Goal: Obtain resource: Download file/media

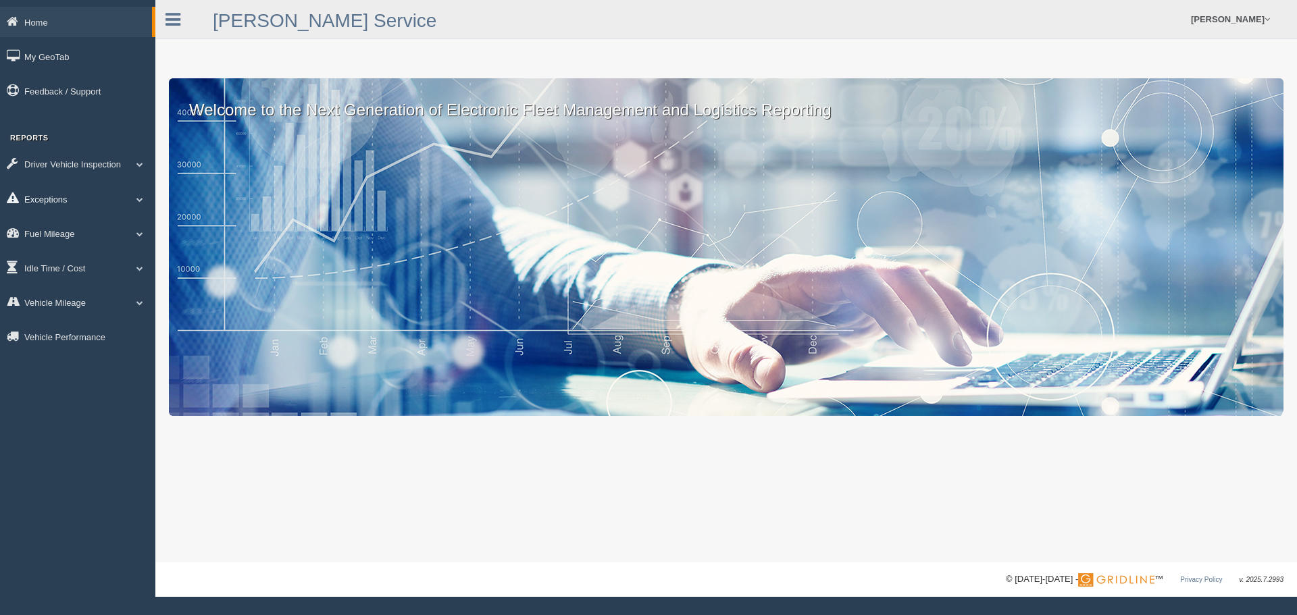
click at [34, 197] on link "Exceptions" at bounding box center [77, 199] width 155 height 30
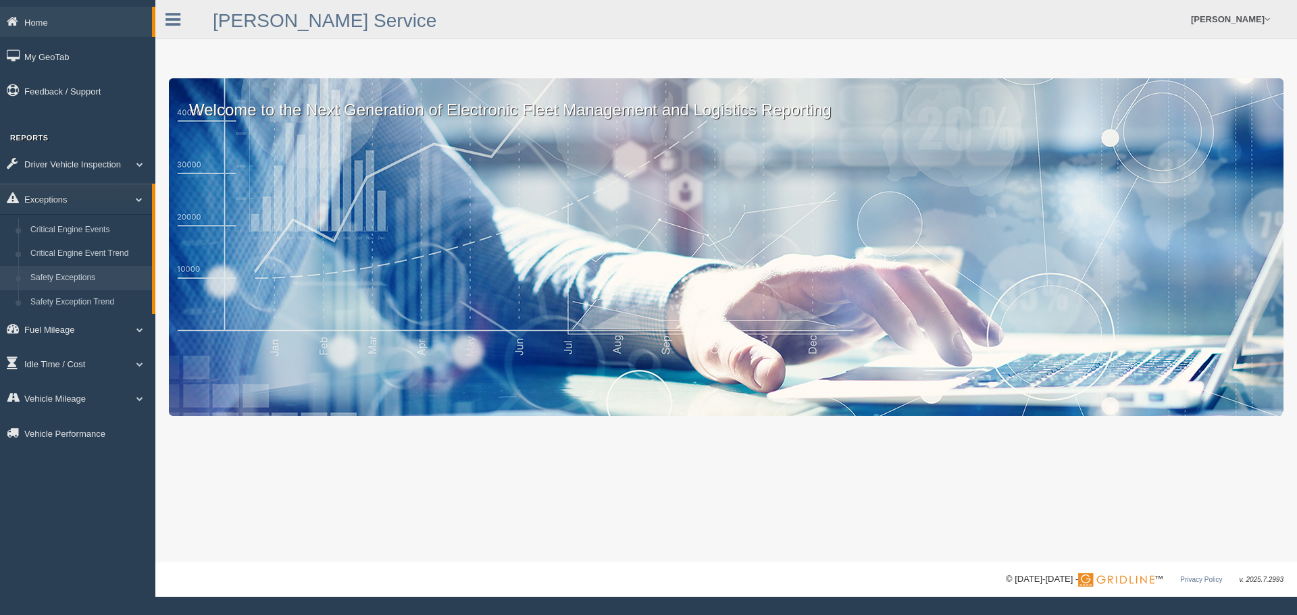
click at [70, 277] on link "Safety Exceptions" at bounding box center [88, 278] width 128 height 24
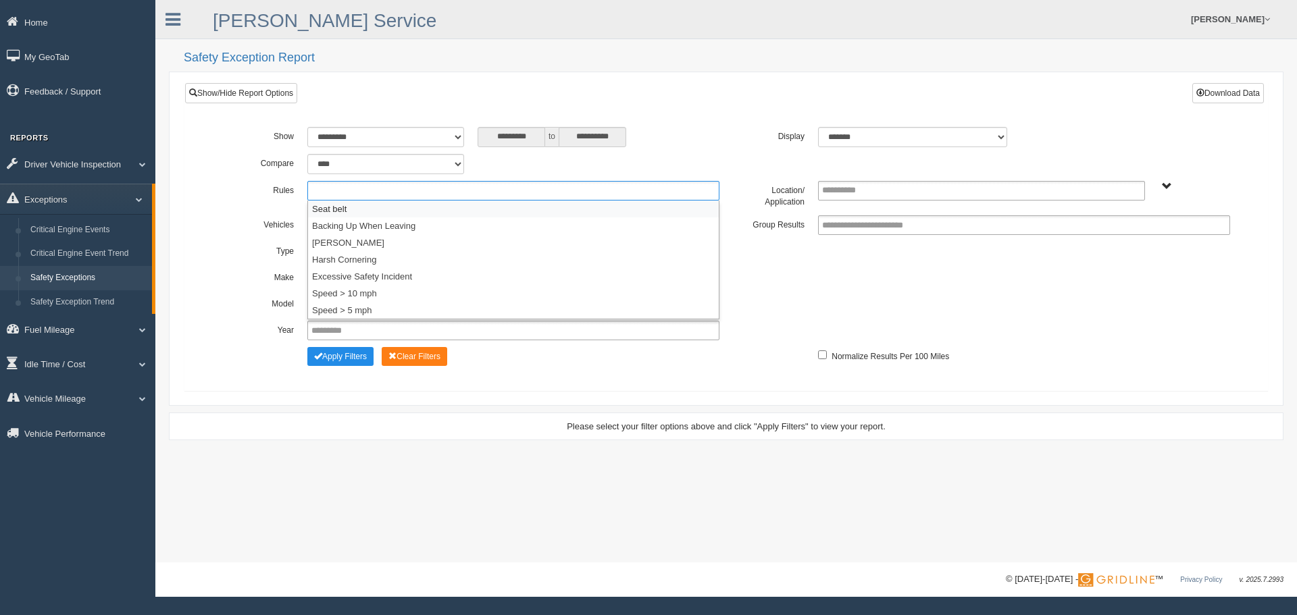
click at [440, 186] on ul at bounding box center [513, 191] width 412 height 20
click at [374, 208] on li "Seat belt" at bounding box center [513, 209] width 411 height 17
click at [420, 194] on ul "Seat belt" at bounding box center [513, 191] width 412 height 20
click at [357, 224] on li "[PERSON_NAME]" at bounding box center [513, 225] width 411 height 17
click at [474, 192] on ul "Seat belt Harsh Braking" at bounding box center [513, 191] width 412 height 20
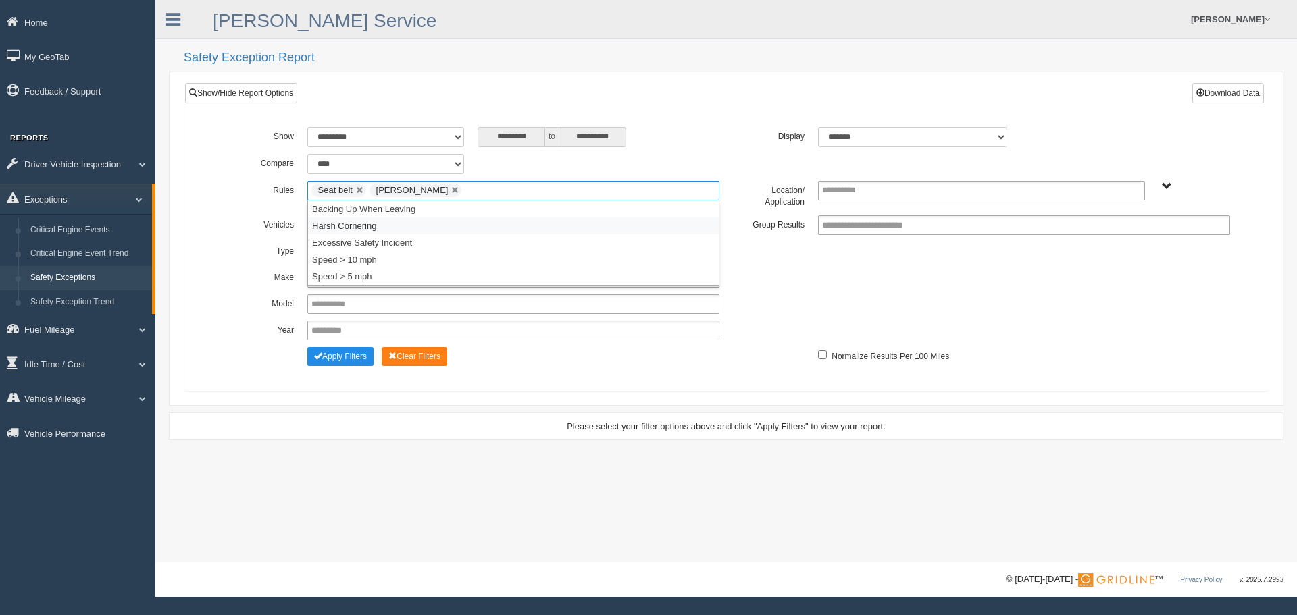
click at [390, 230] on li "Harsh Cornering" at bounding box center [513, 225] width 411 height 17
click at [565, 190] on ul "Seat belt Harsh Braking Harsh Cornering" at bounding box center [513, 191] width 412 height 20
click at [399, 243] on li "Speed > 10 mph" at bounding box center [513, 242] width 411 height 17
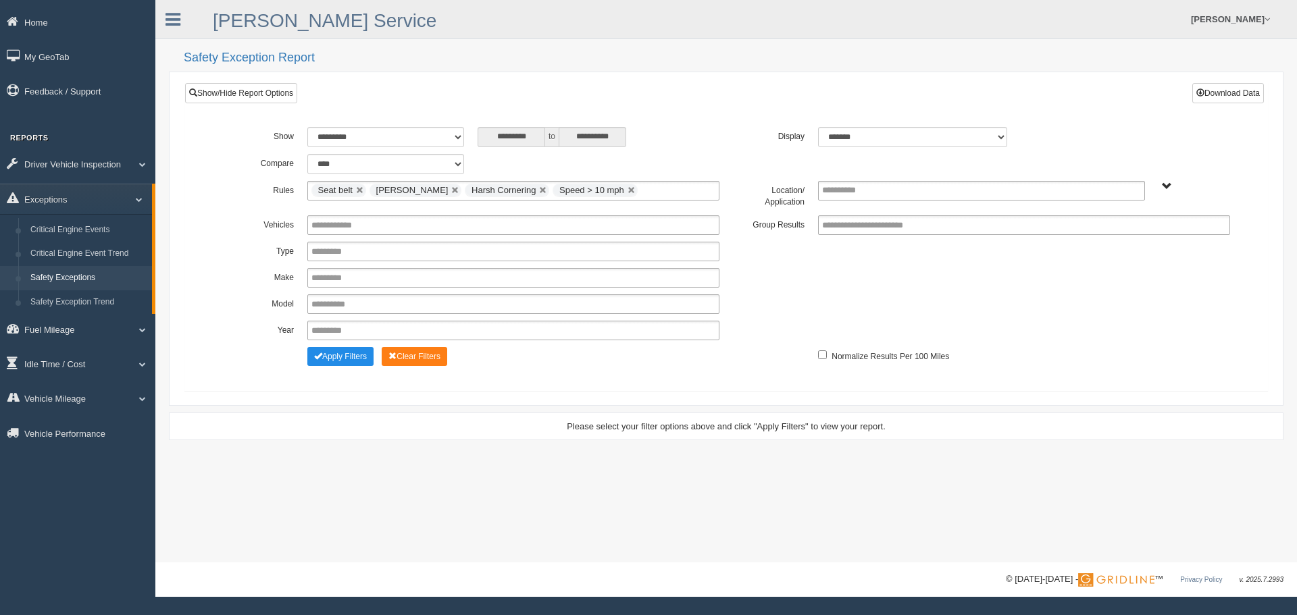
click at [1165, 187] on span "B. Vehicle Class C. Emergency Response Matt Pregon (Safety WTS-70-00) WCH-10-00…" at bounding box center [1167, 187] width 10 height 10
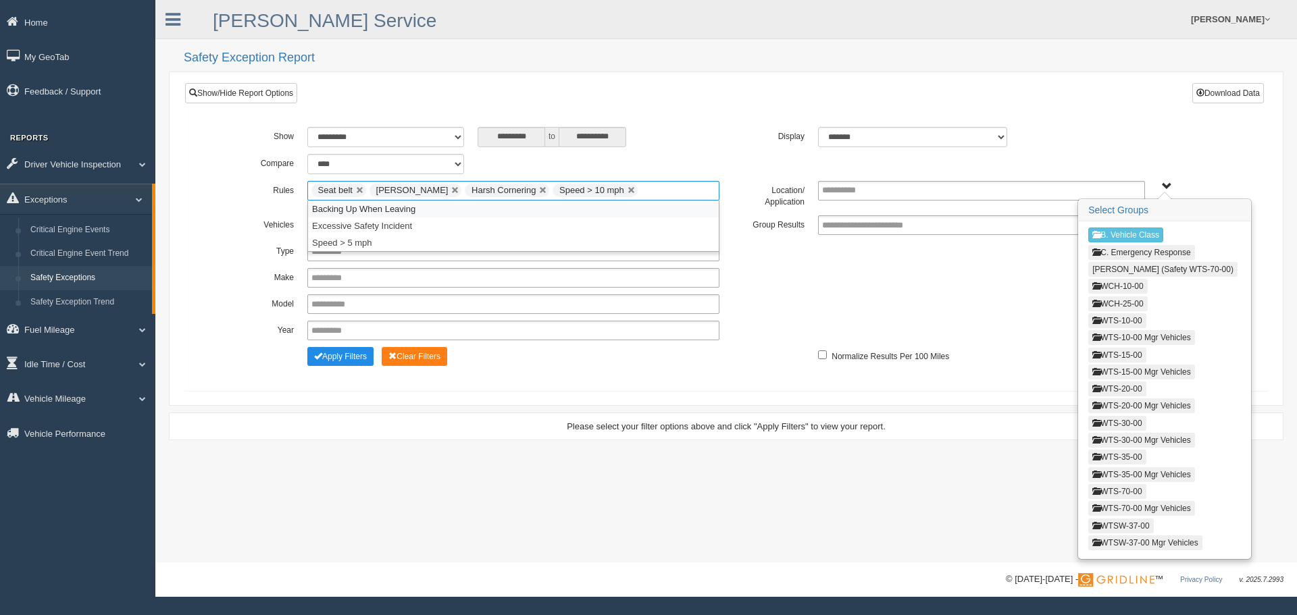
click at [1129, 286] on button "WCH-10-00" at bounding box center [1117, 286] width 59 height 15
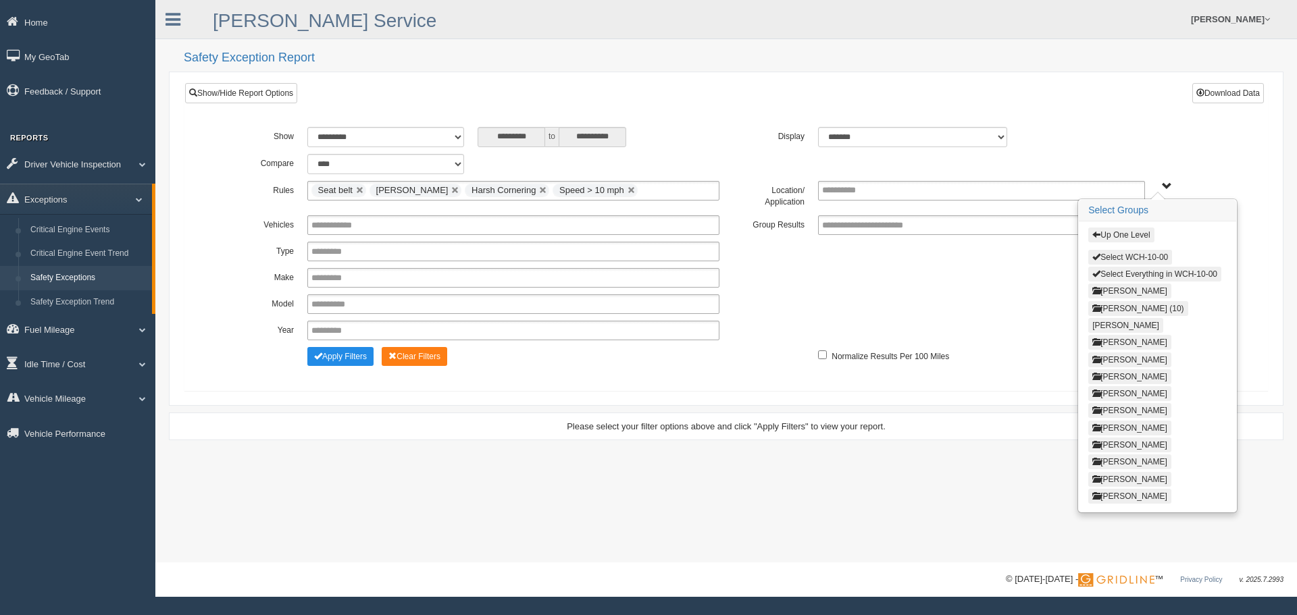
click at [1134, 256] on button "Select WCH-10-00" at bounding box center [1130, 257] width 84 height 15
click at [1137, 235] on button "Up One Level" at bounding box center [1121, 235] width 66 height 15
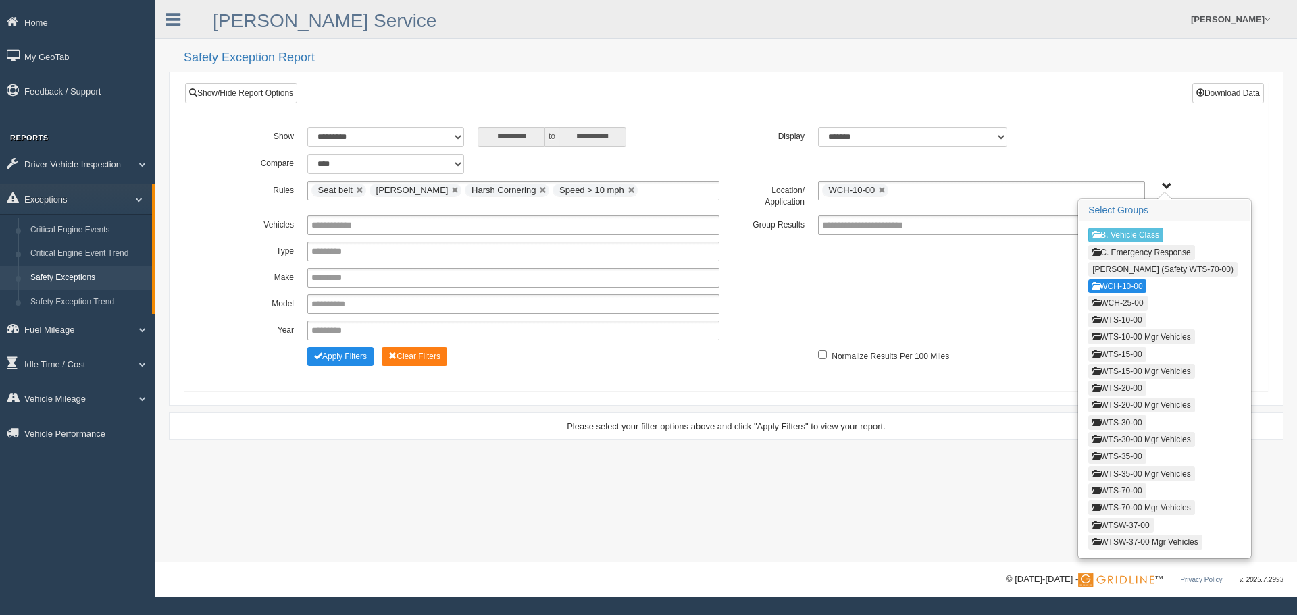
click at [1125, 299] on button "WCH-25-00" at bounding box center [1117, 303] width 59 height 15
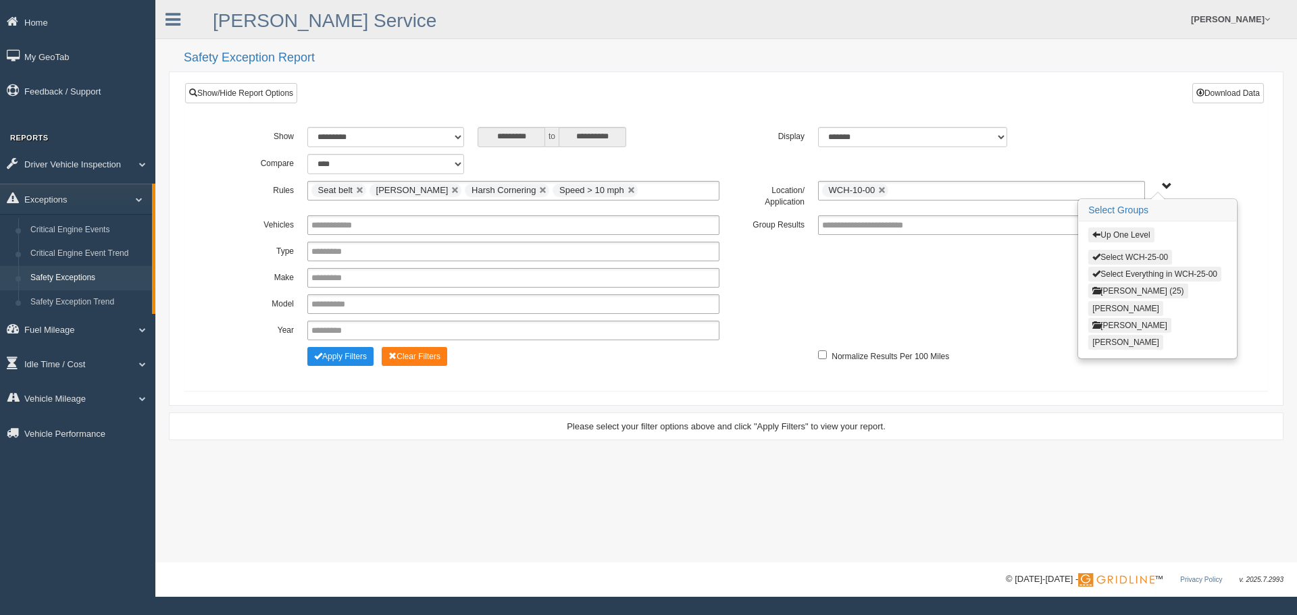
click at [1131, 257] on button "Select WCH-25-00" at bounding box center [1130, 257] width 84 height 15
click at [1131, 236] on button "Up One Level" at bounding box center [1121, 235] width 66 height 15
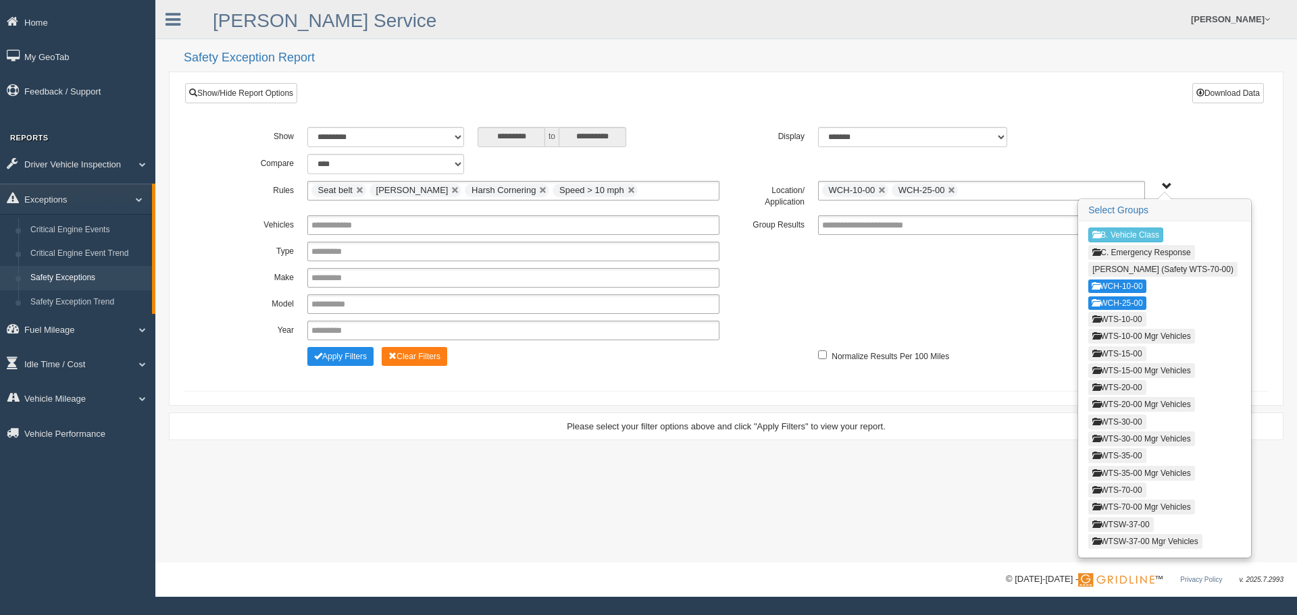
click at [1119, 316] on button "WTS-10-00" at bounding box center [1116, 319] width 57 height 15
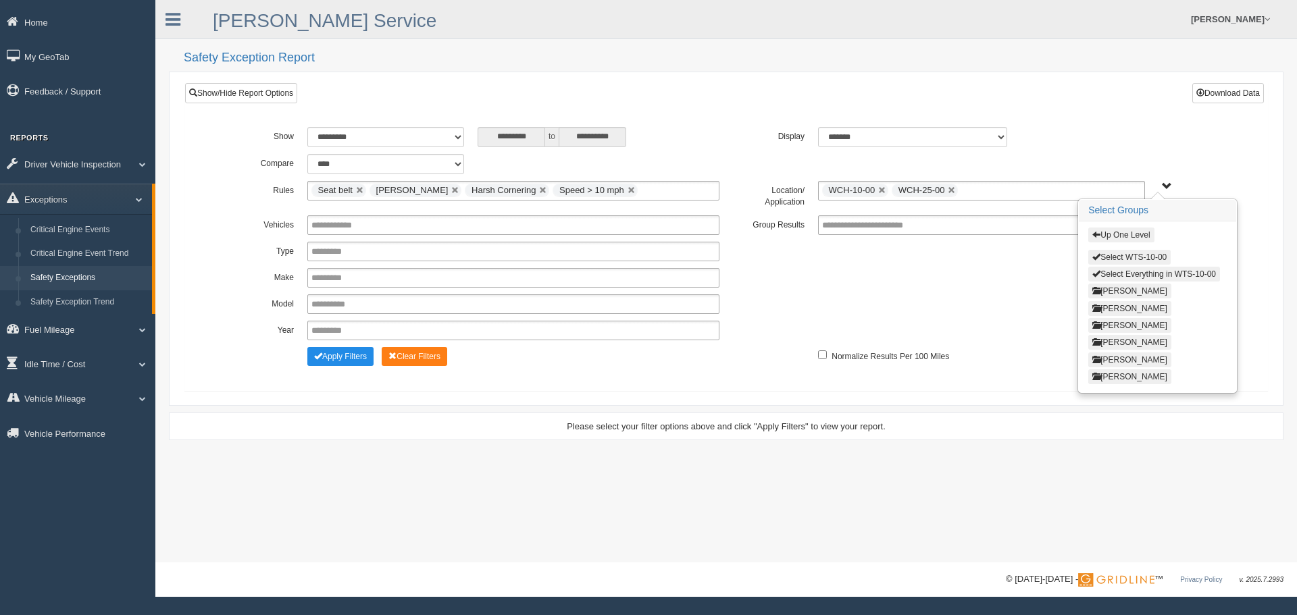
click at [1133, 253] on button "Select WTS-10-00" at bounding box center [1129, 257] width 82 height 15
click at [1131, 234] on button "Up One Level" at bounding box center [1121, 235] width 66 height 15
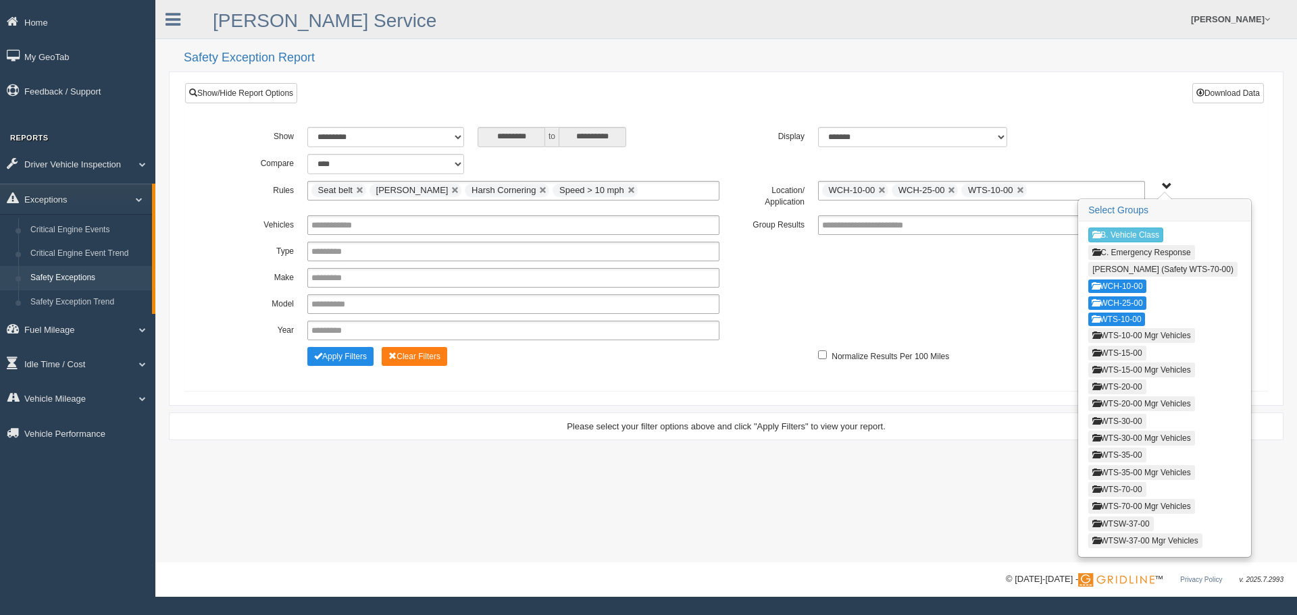
click at [1123, 336] on button "WTS-10-00 Mgr Vehicles" at bounding box center [1141, 335] width 106 height 15
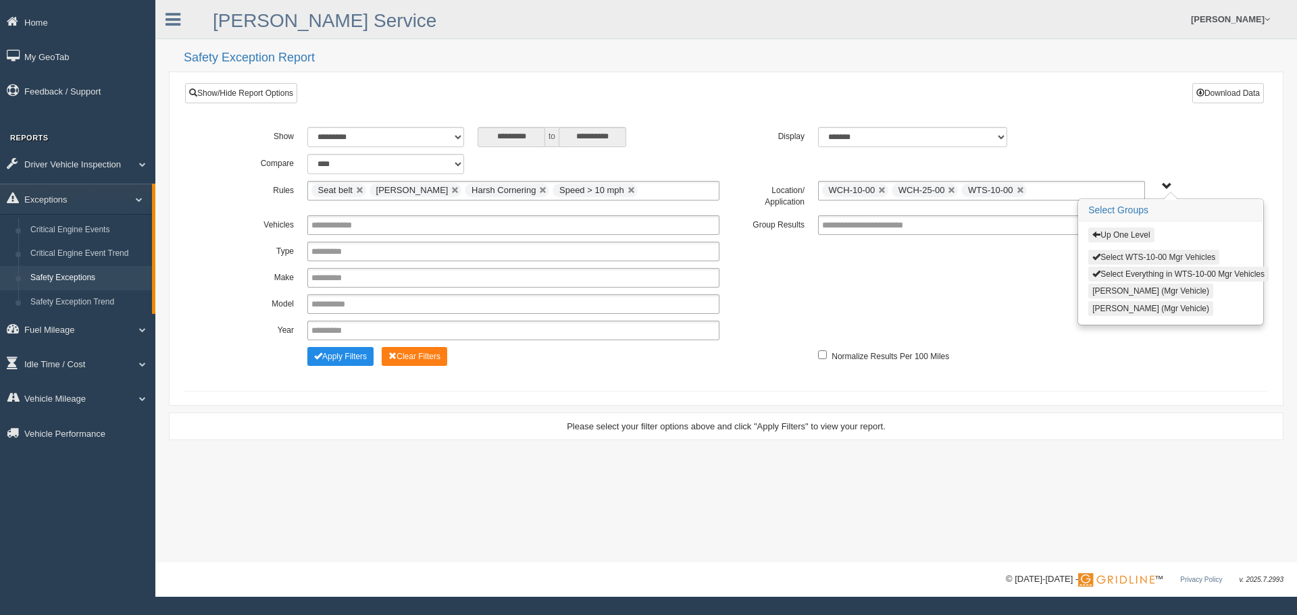
click at [1131, 255] on button "Select WTS-10-00 Mgr Vehicles" at bounding box center [1153, 257] width 131 height 15
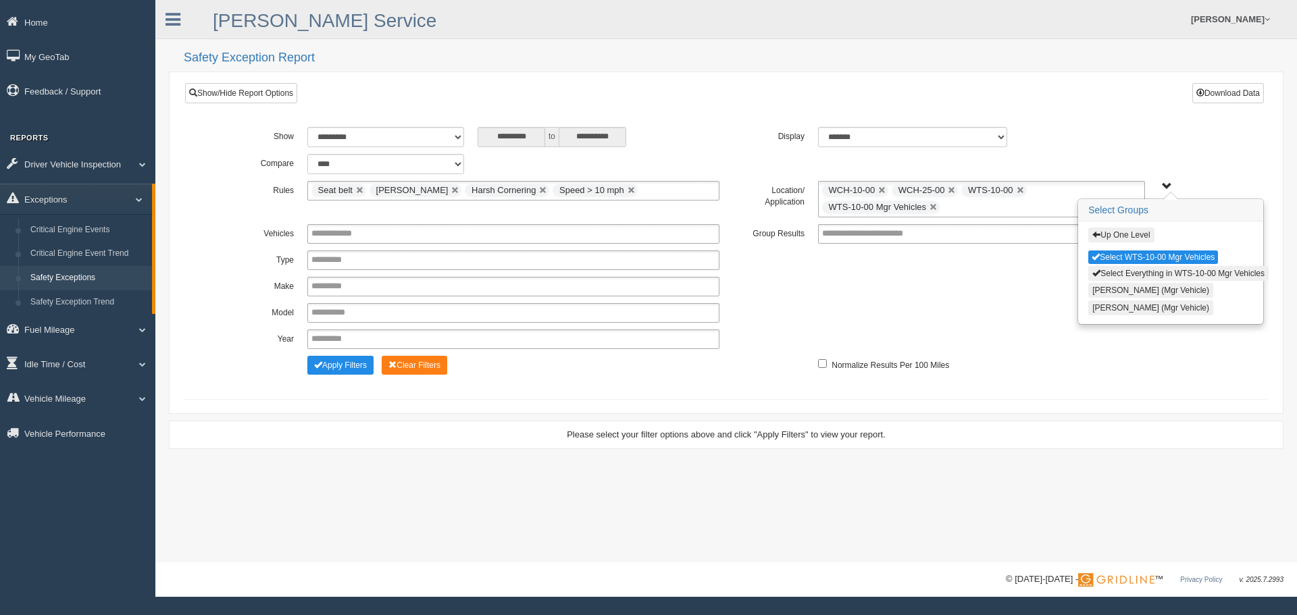
click at [1134, 233] on button "Up One Level" at bounding box center [1121, 235] width 66 height 15
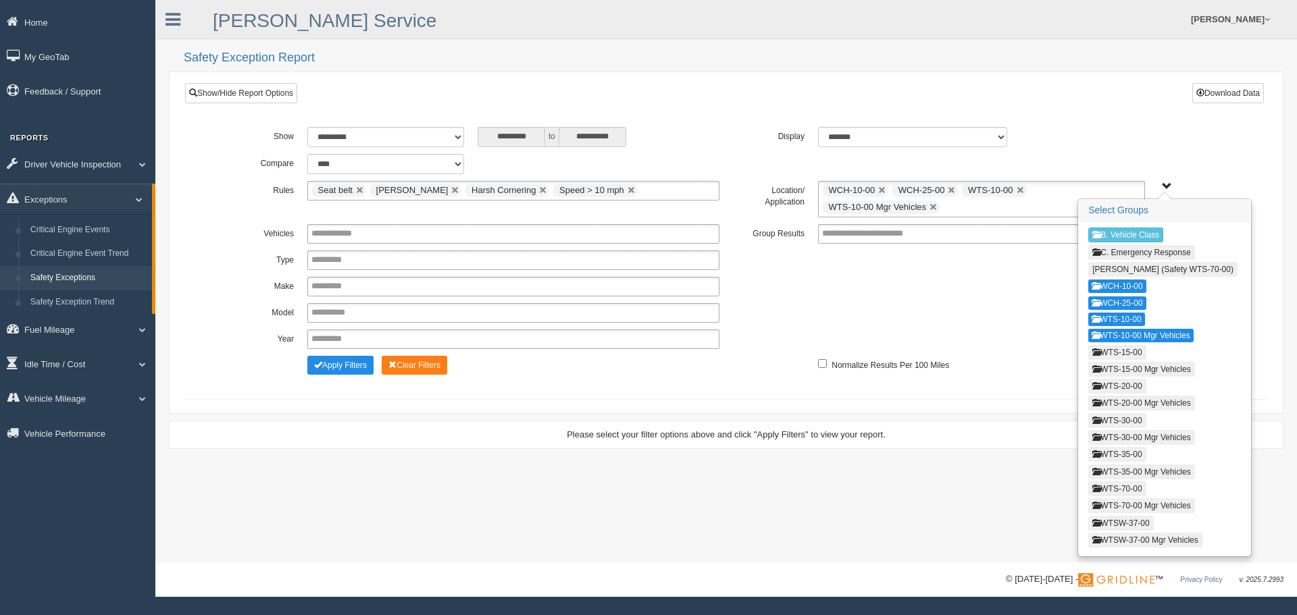
click at [1135, 349] on button "WTS-15-00" at bounding box center [1116, 352] width 57 height 15
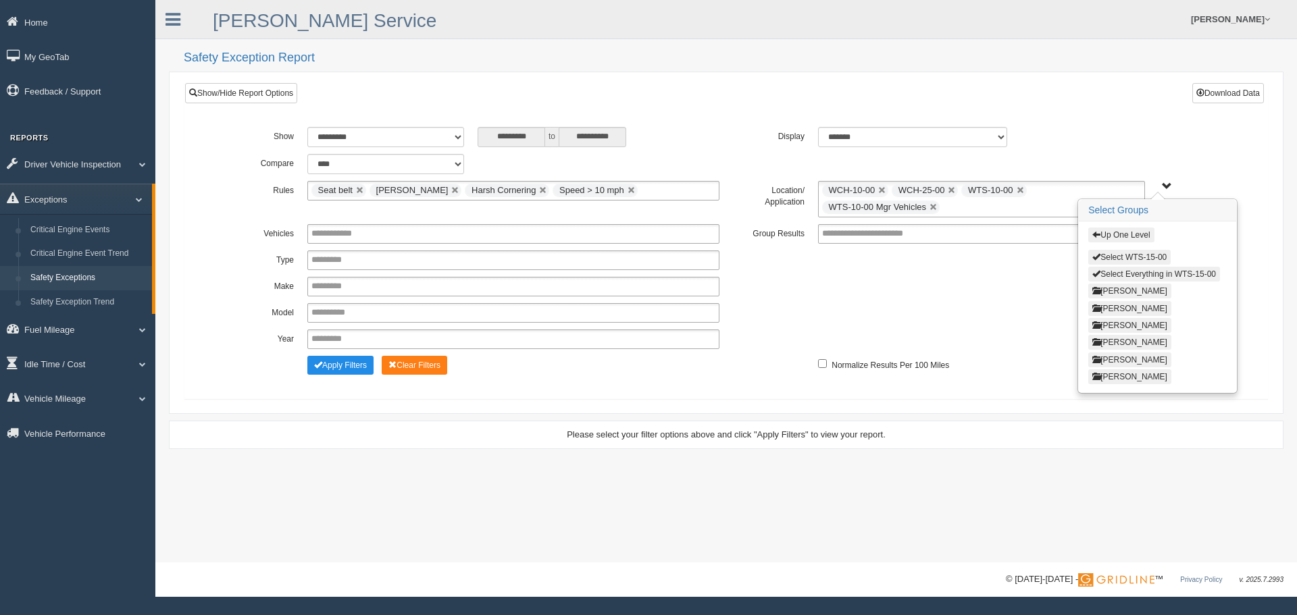
click at [1127, 253] on button "Select WTS-15-00" at bounding box center [1129, 257] width 82 height 15
click at [1130, 232] on button "Up One Level" at bounding box center [1121, 235] width 66 height 15
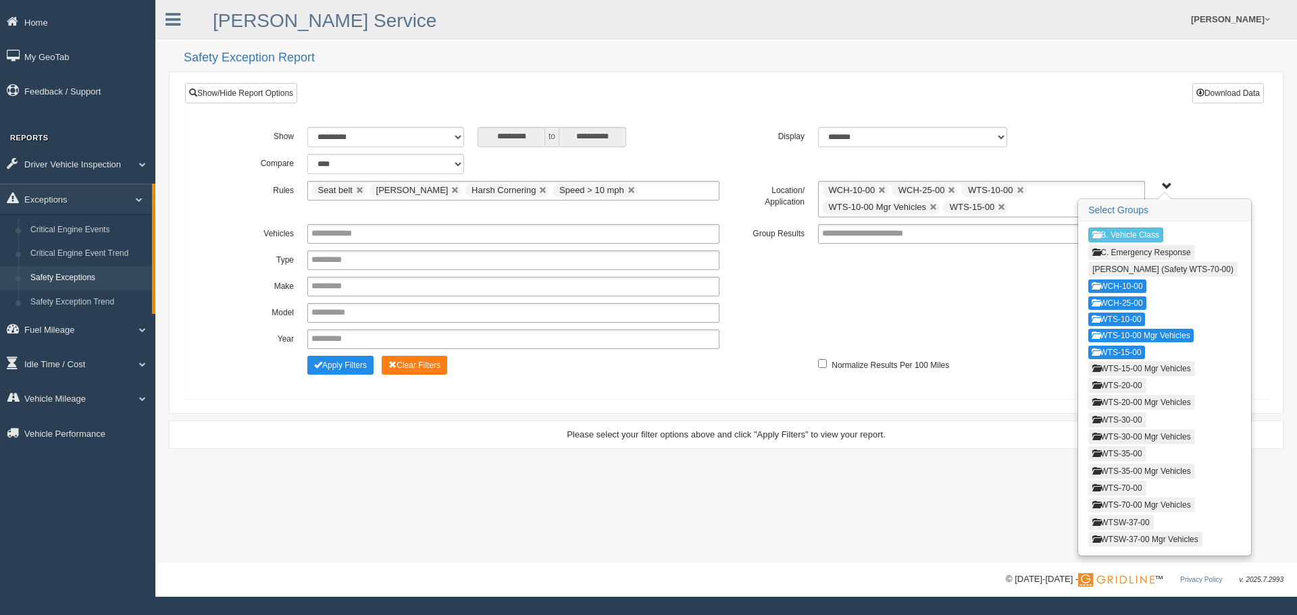
click at [1119, 371] on button "WTS-15-00 Mgr Vehicles" at bounding box center [1141, 368] width 106 height 15
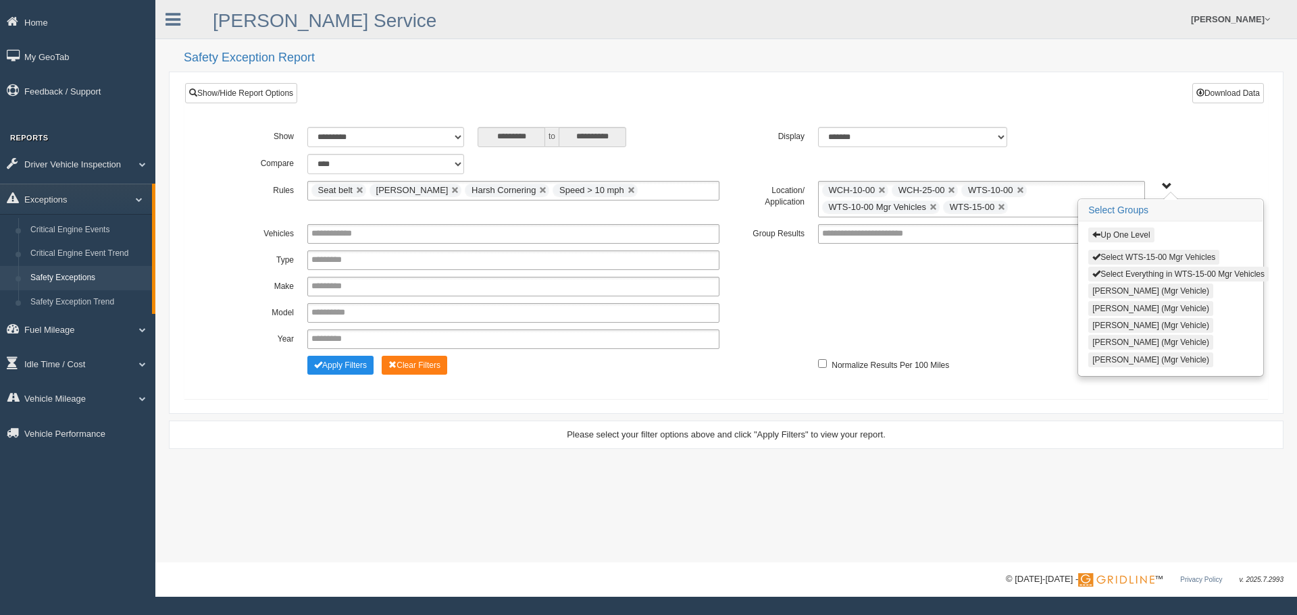
click at [1127, 256] on button "Select WTS-15-00 Mgr Vehicles" at bounding box center [1153, 257] width 131 height 15
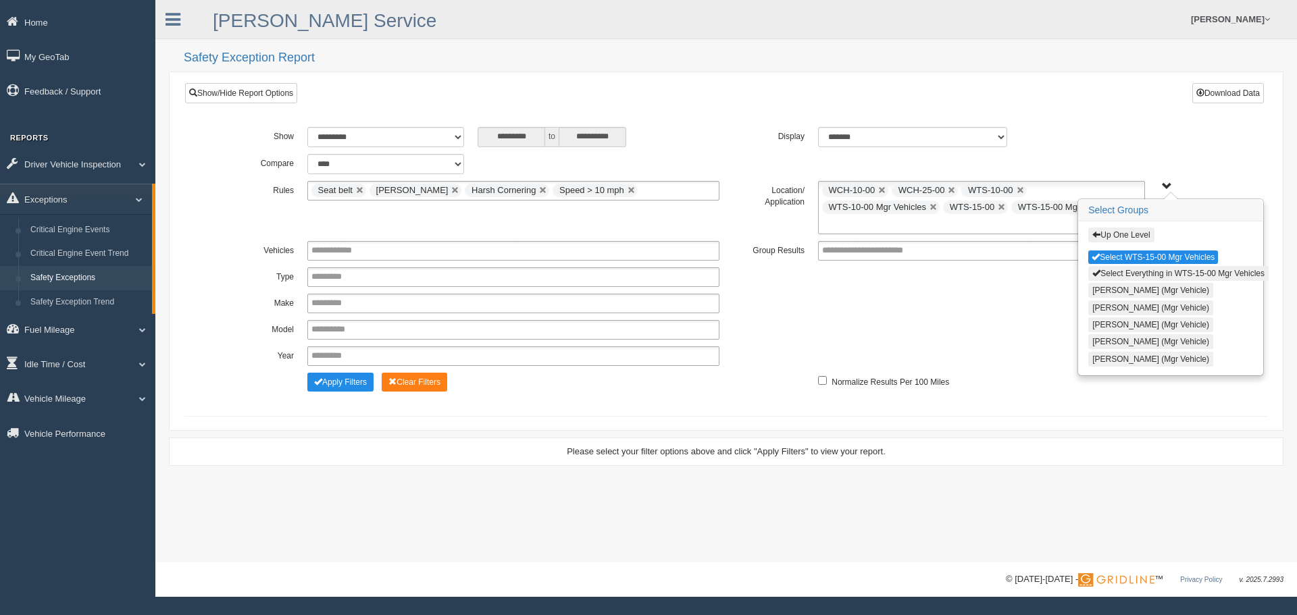
click at [1129, 232] on button "Up One Level" at bounding box center [1121, 235] width 66 height 15
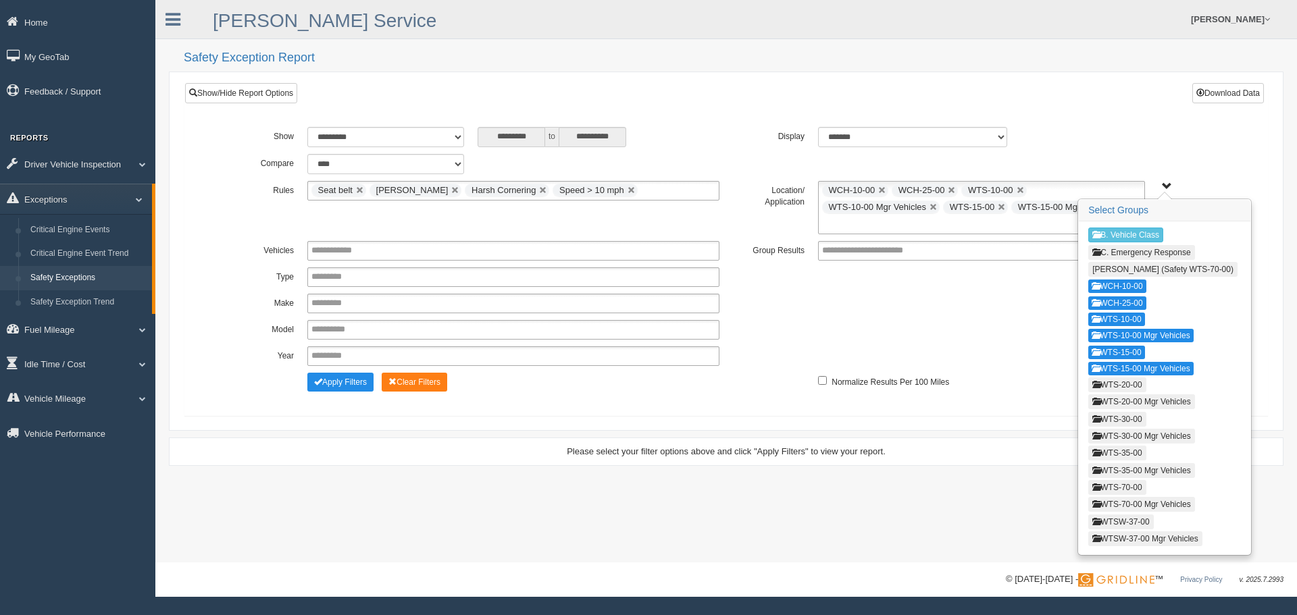
click at [1129, 384] on button "WTS-20-00" at bounding box center [1116, 385] width 57 height 15
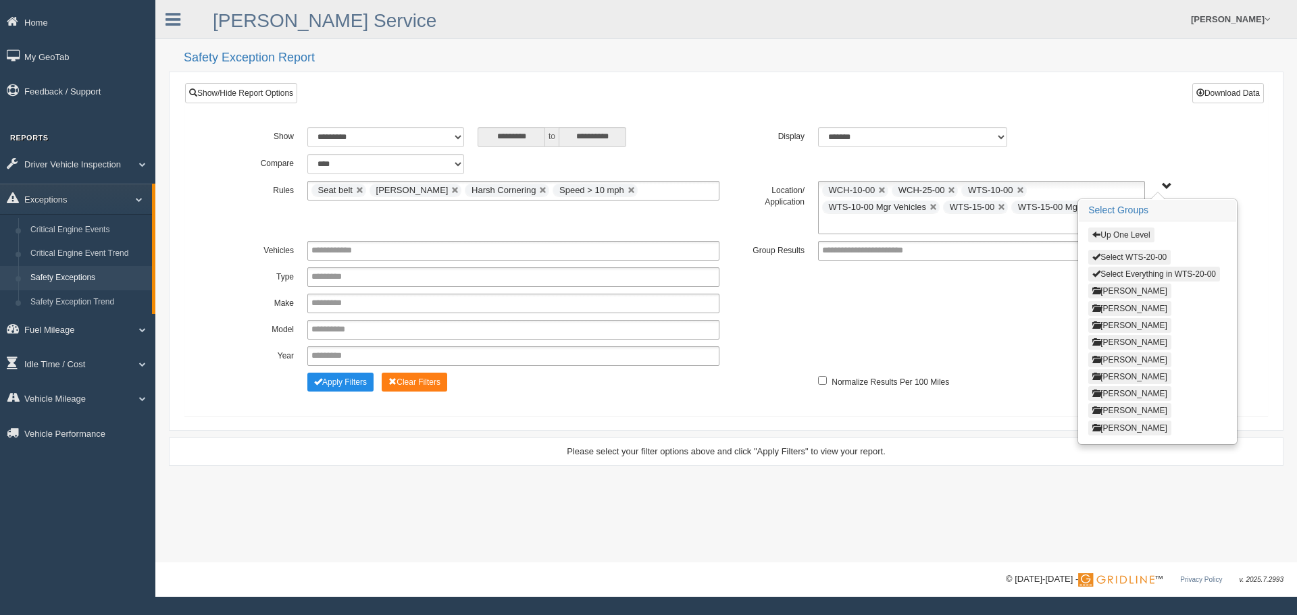
click at [1135, 253] on button "Select WTS-20-00" at bounding box center [1129, 257] width 82 height 15
click at [1136, 239] on button "Up One Level" at bounding box center [1121, 235] width 66 height 15
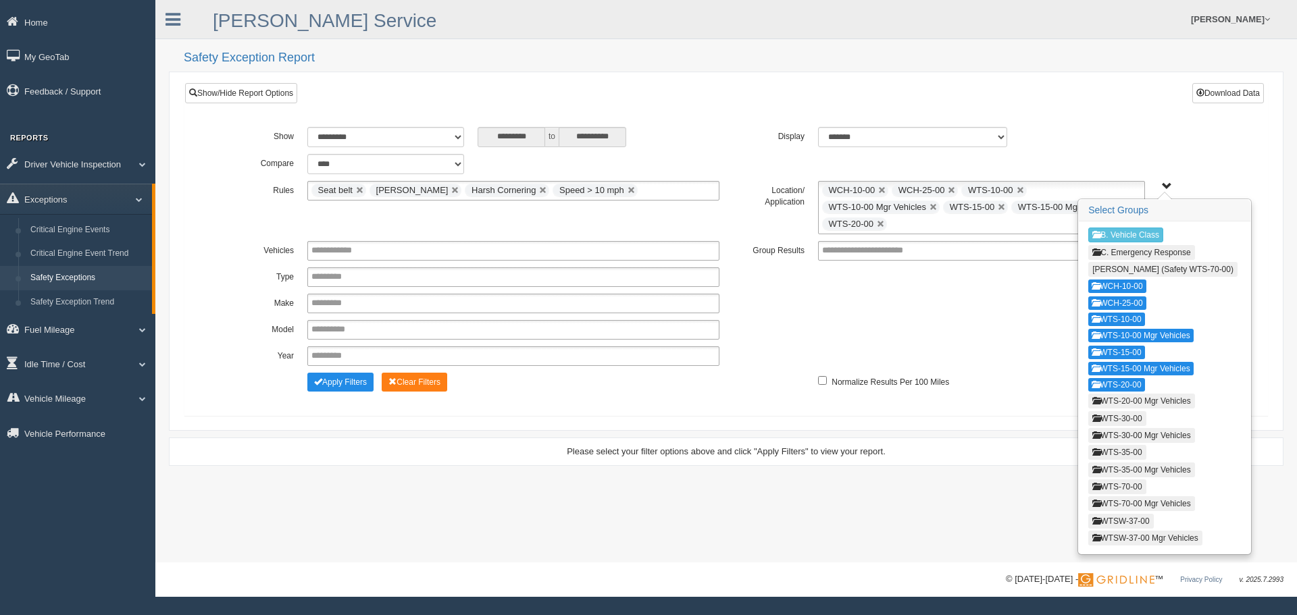
click at [1131, 399] on button "WTS-20-00 Mgr Vehicles" at bounding box center [1141, 401] width 106 height 15
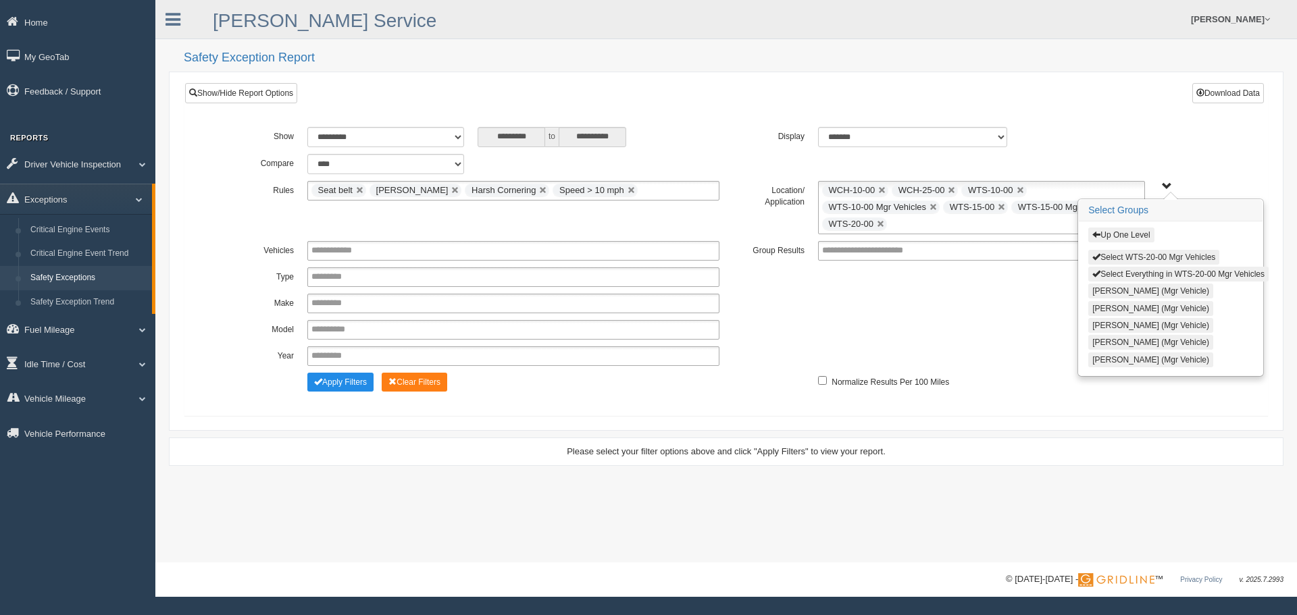
click at [1127, 252] on button "Select WTS-20-00 Mgr Vehicles" at bounding box center [1153, 257] width 131 height 15
click at [1127, 235] on button "Up One Level" at bounding box center [1121, 235] width 66 height 15
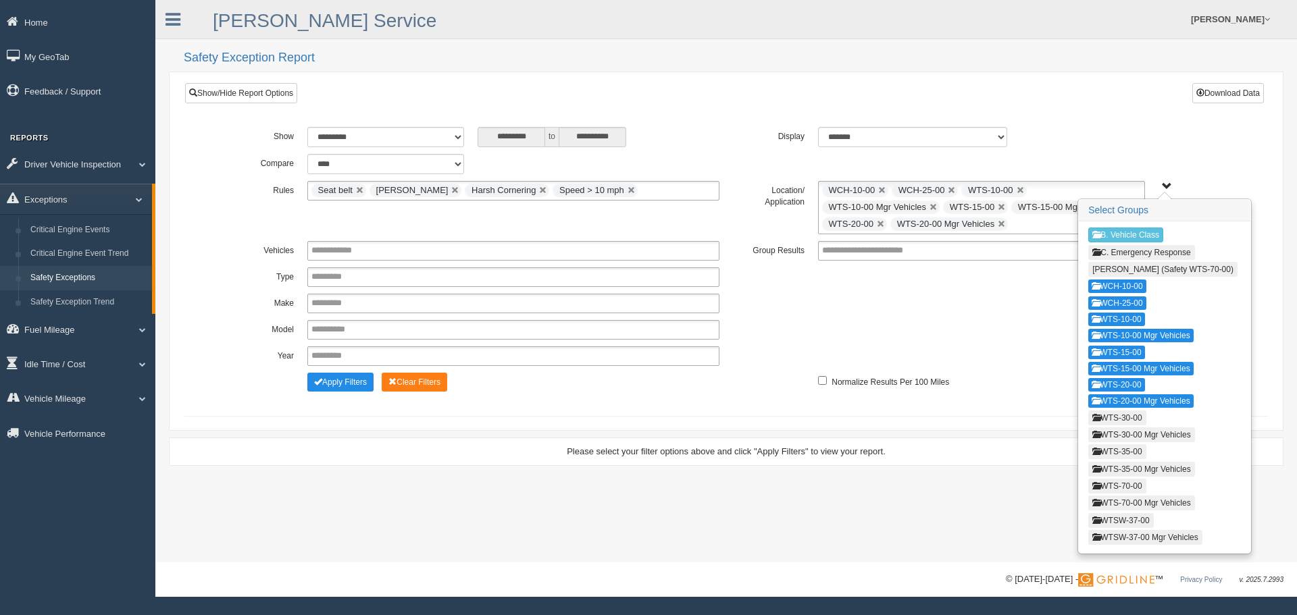
click at [1126, 414] on button "WTS-30-00" at bounding box center [1116, 418] width 57 height 15
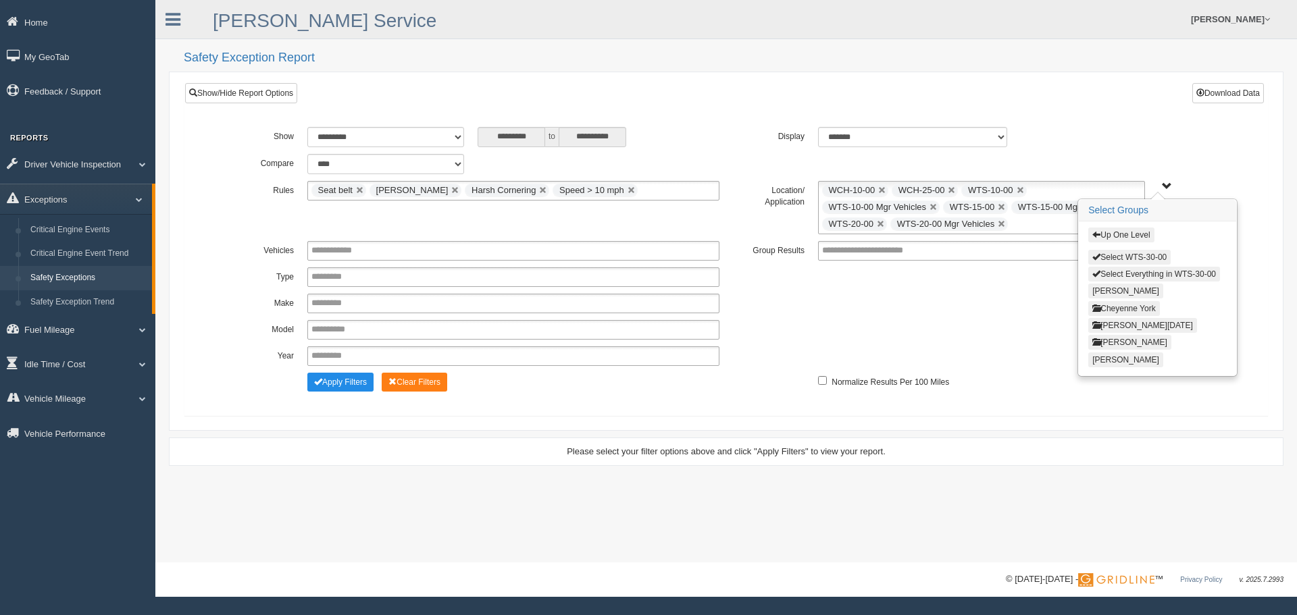
click at [1127, 257] on button "Select WTS-30-00" at bounding box center [1129, 257] width 82 height 15
click at [1129, 238] on button "Up One Level" at bounding box center [1121, 235] width 66 height 15
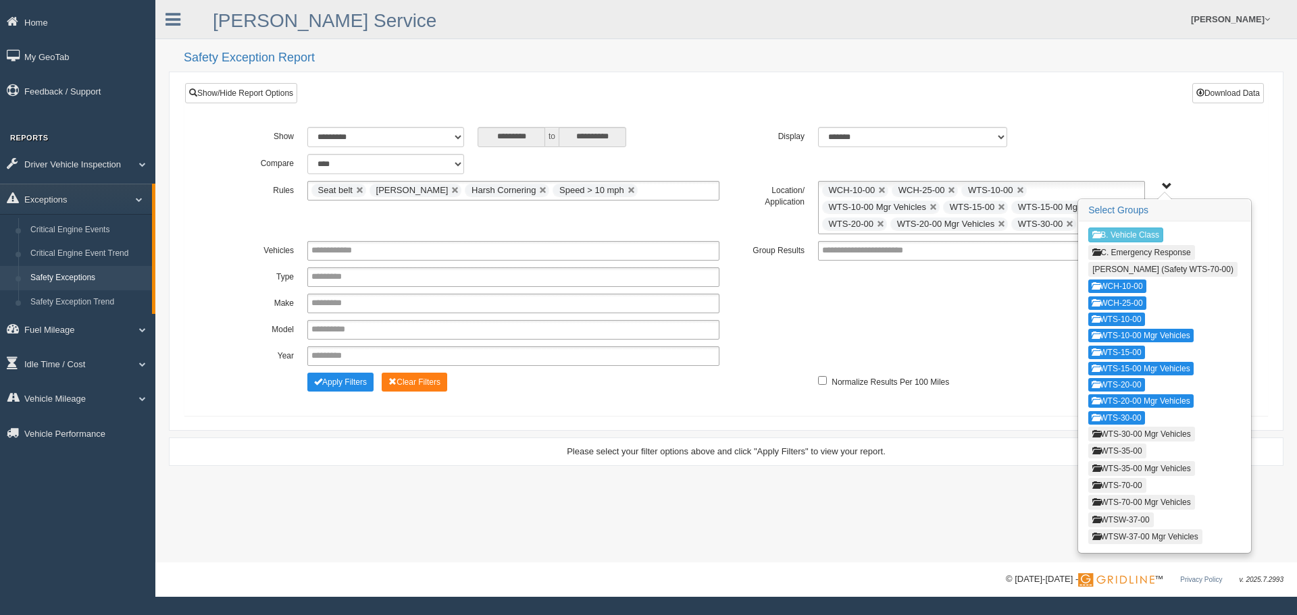
click at [1145, 432] on button "WTS-30-00 Mgr Vehicles" at bounding box center [1141, 434] width 106 height 15
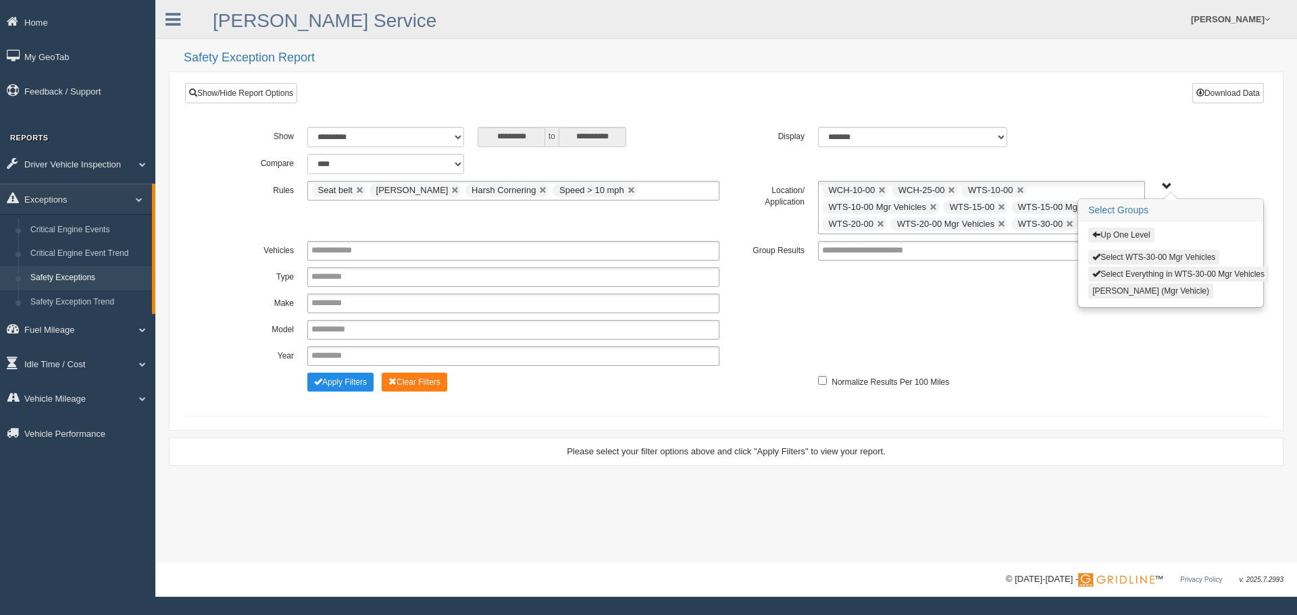
click at [1133, 258] on button "Select WTS-30-00 Mgr Vehicles" at bounding box center [1153, 257] width 131 height 15
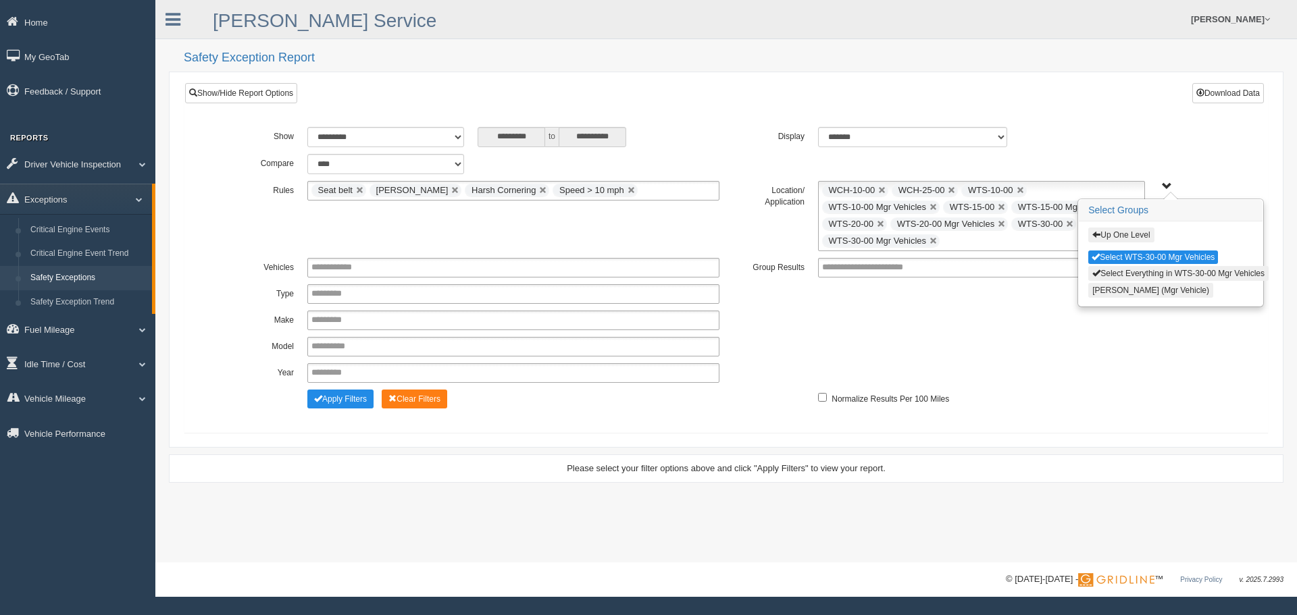
click at [1133, 239] on button "Up One Level" at bounding box center [1121, 235] width 66 height 15
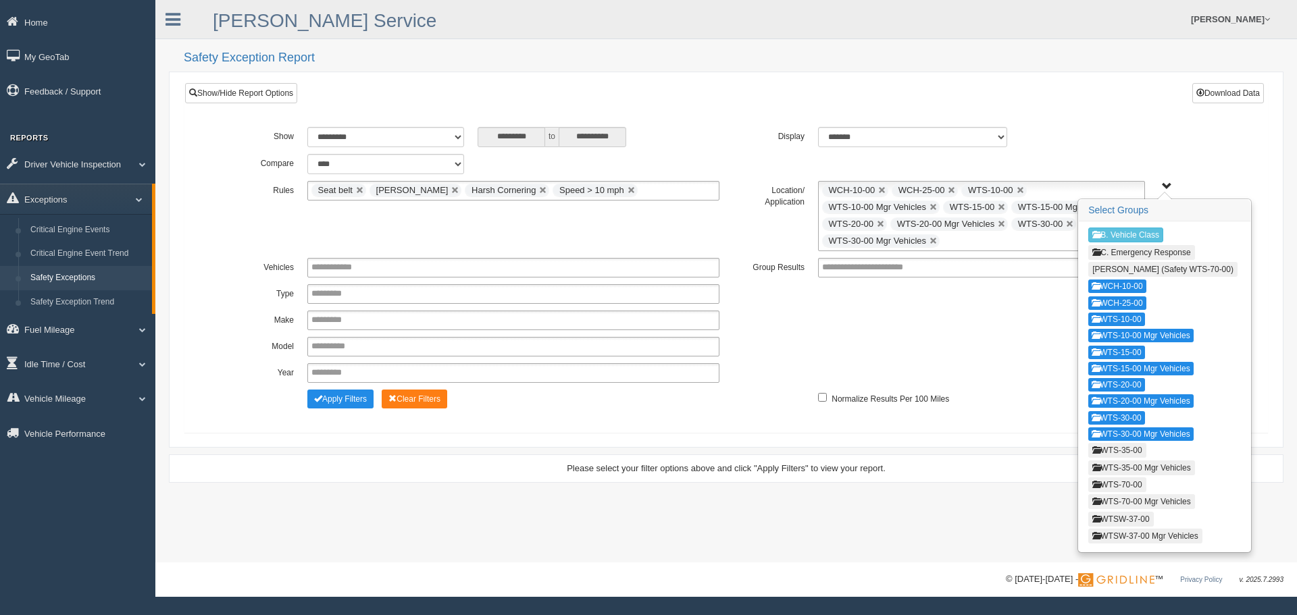
click at [1130, 449] on button "WTS-35-00" at bounding box center [1116, 450] width 57 height 15
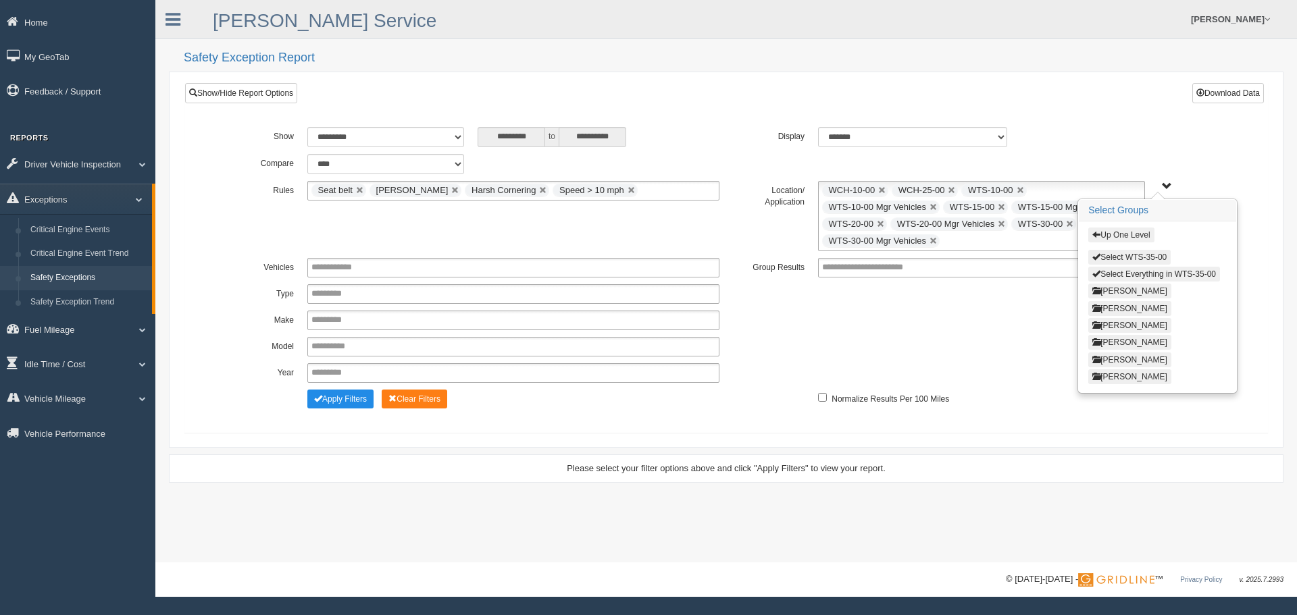
click at [1140, 255] on button "Select WTS-35-00" at bounding box center [1129, 257] width 82 height 15
click at [1136, 234] on button "Up One Level" at bounding box center [1121, 235] width 66 height 15
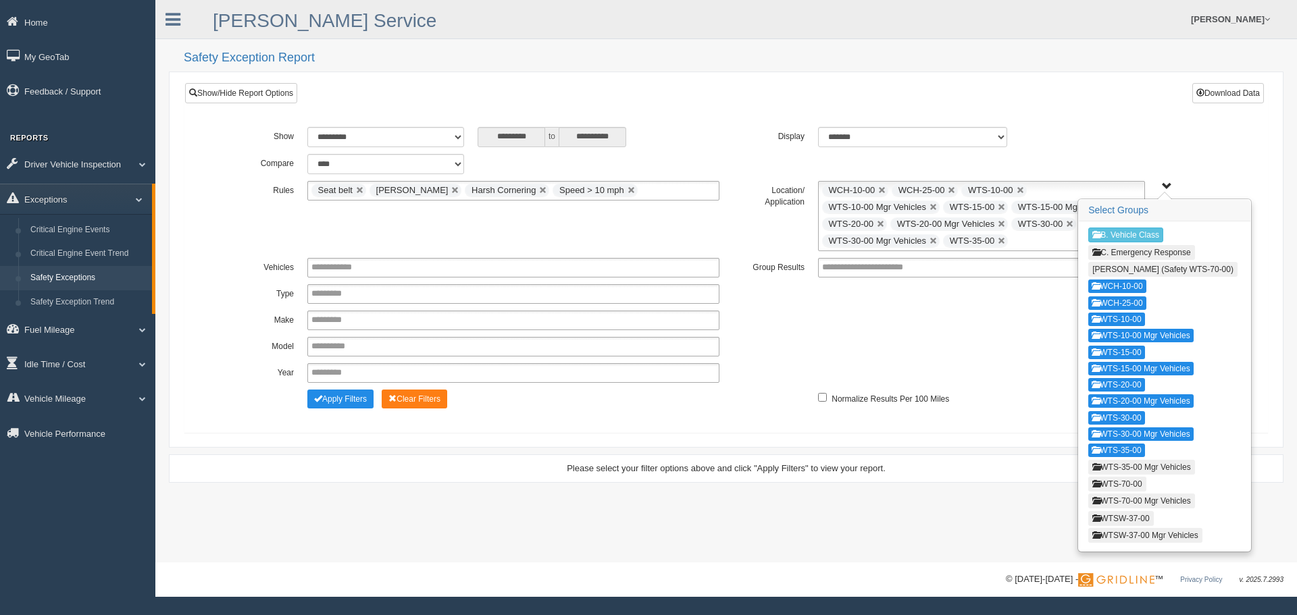
click at [1143, 465] on button "WTS-35-00 Mgr Vehicles" at bounding box center [1141, 467] width 106 height 15
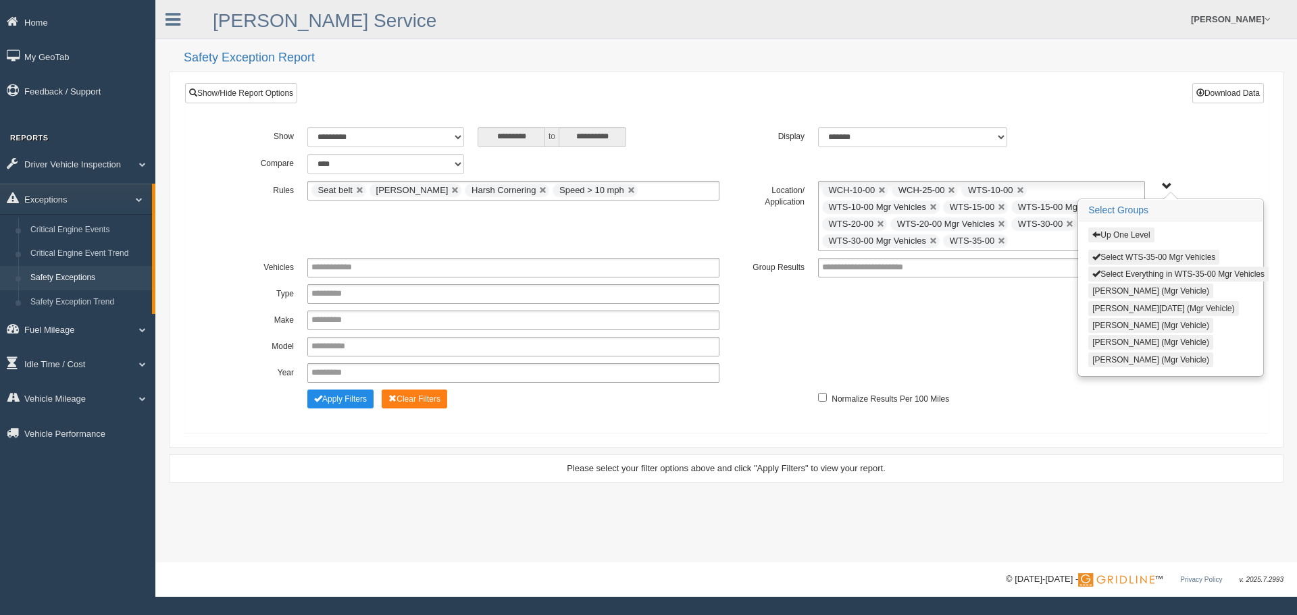
click at [1132, 255] on button "Select WTS-35-00 Mgr Vehicles" at bounding box center [1153, 257] width 131 height 15
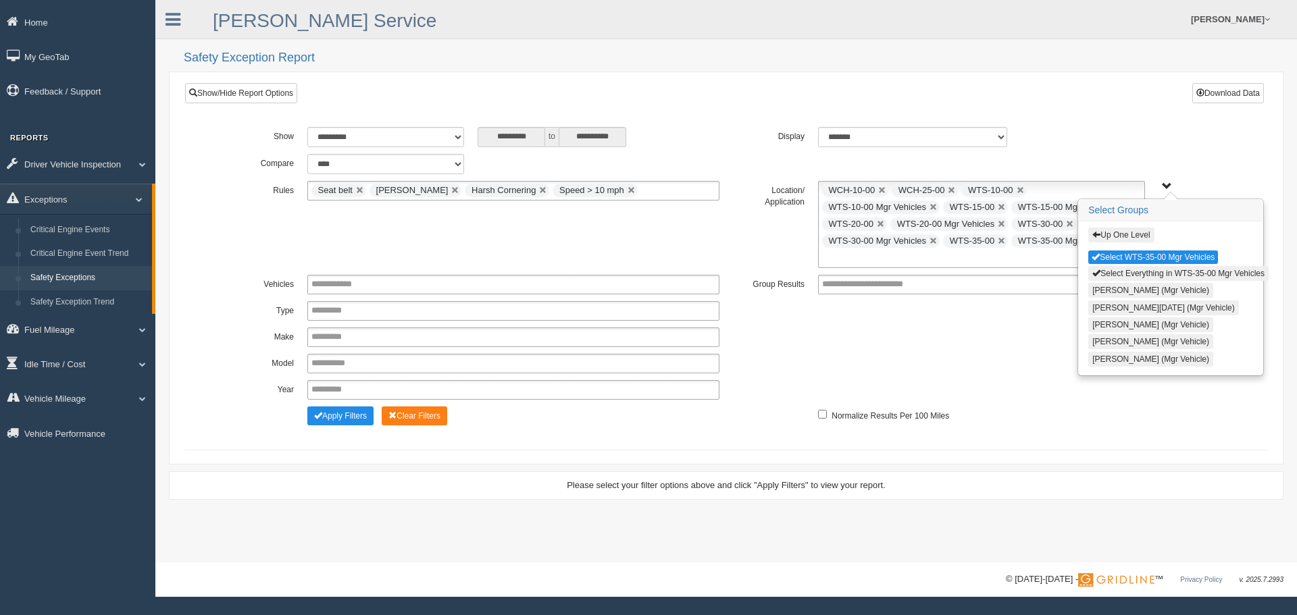
click at [1139, 230] on button "Up One Level" at bounding box center [1121, 235] width 66 height 15
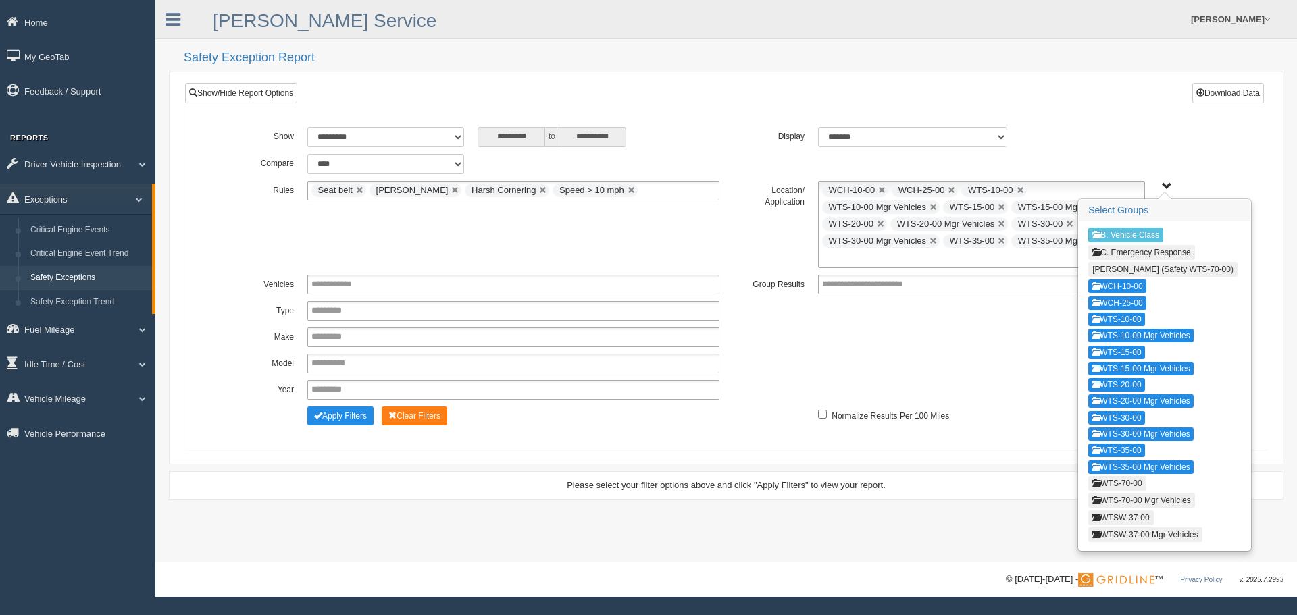
click at [1110, 485] on button "WTS-70-00" at bounding box center [1116, 483] width 57 height 15
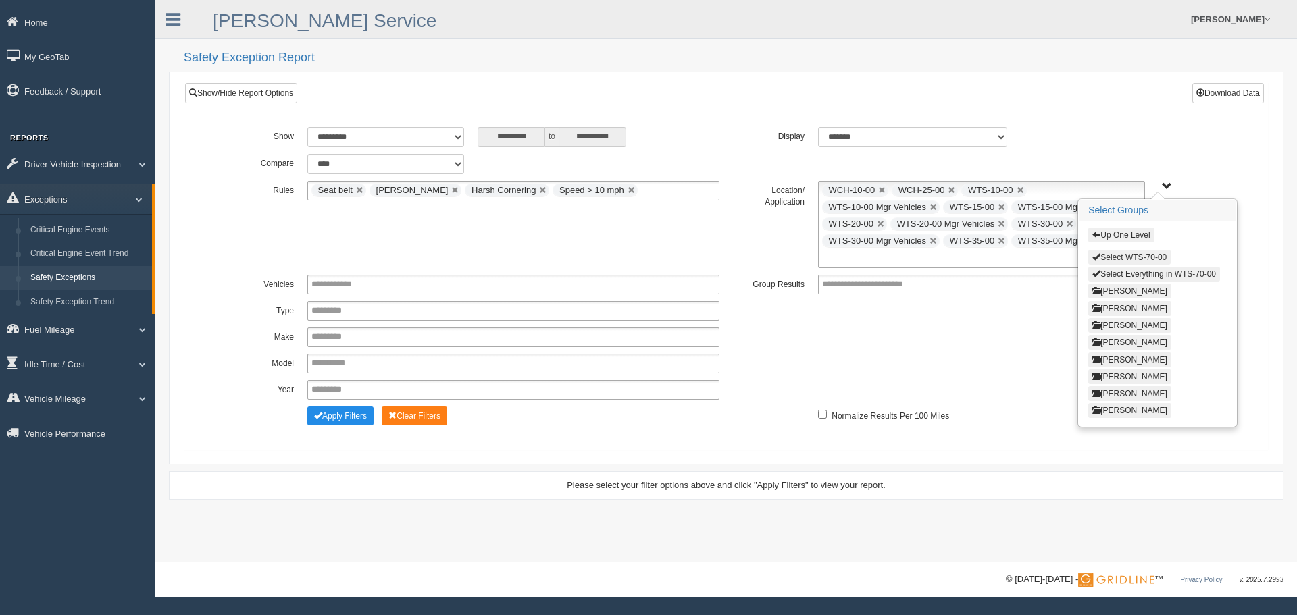
click at [1115, 257] on button "Select WTS-70-00" at bounding box center [1129, 257] width 82 height 15
click at [1121, 238] on button "Up One Level" at bounding box center [1121, 235] width 66 height 15
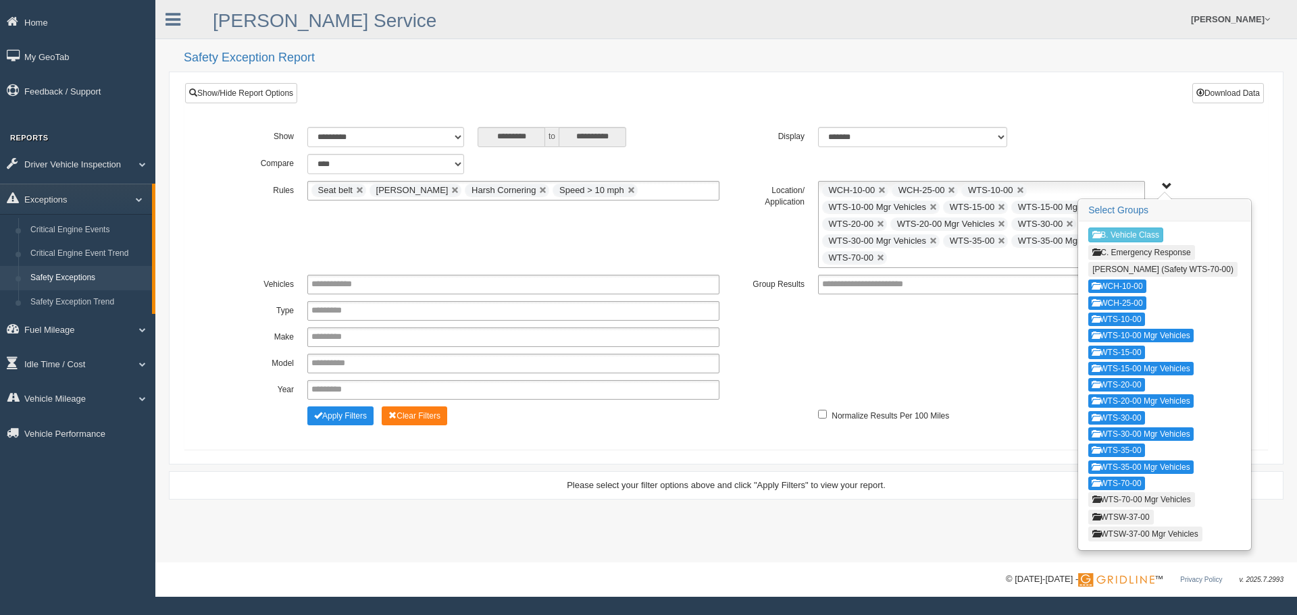
click at [1107, 498] on button "WTS-70-00 Mgr Vehicles" at bounding box center [1141, 499] width 106 height 15
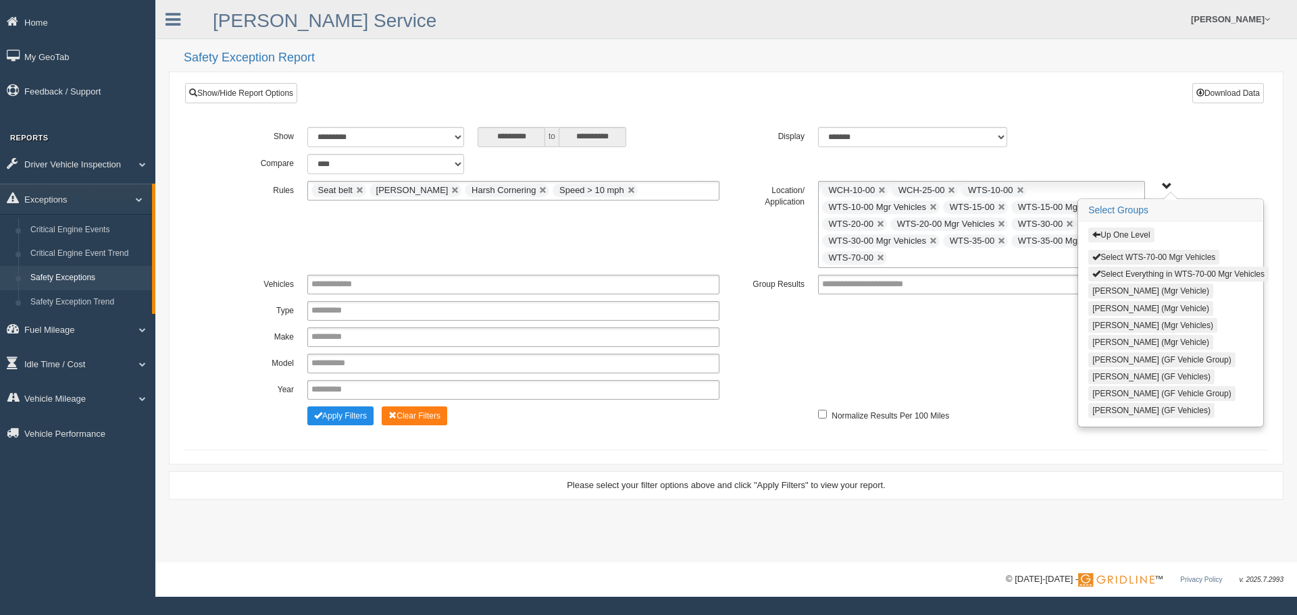
click at [1121, 258] on button "Select WTS-70-00 Mgr Vehicles" at bounding box center [1153, 257] width 131 height 15
click at [1124, 238] on button "Up One Level" at bounding box center [1121, 235] width 66 height 15
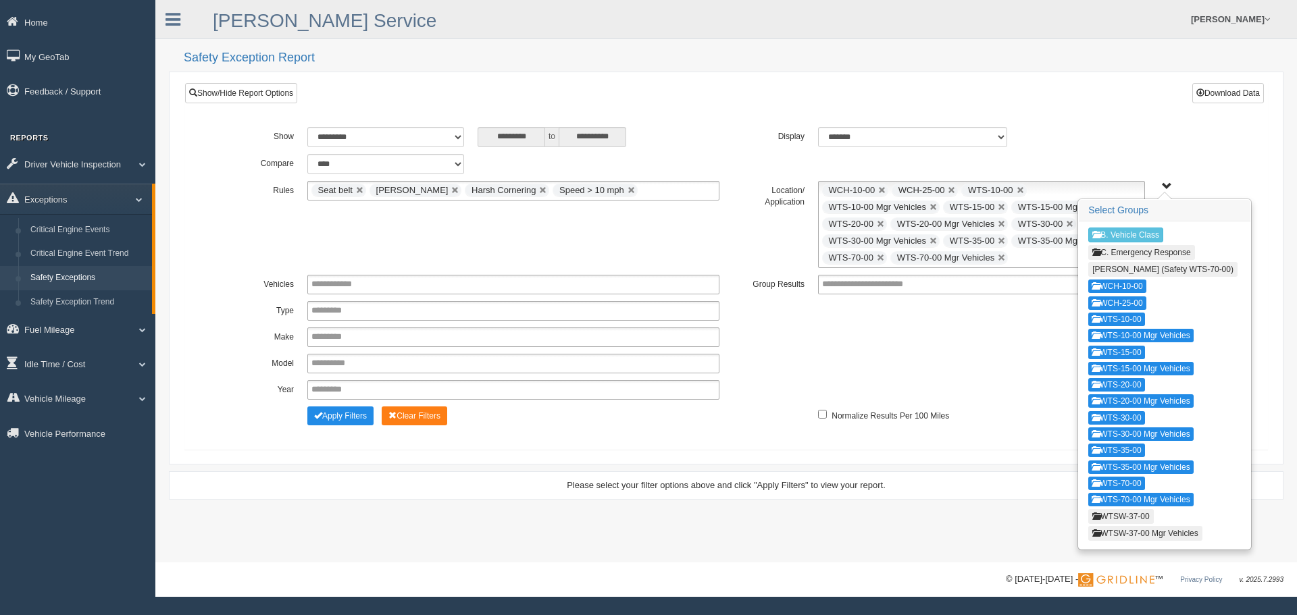
click at [1117, 511] on button "WTSW-37-00" at bounding box center [1120, 516] width 65 height 15
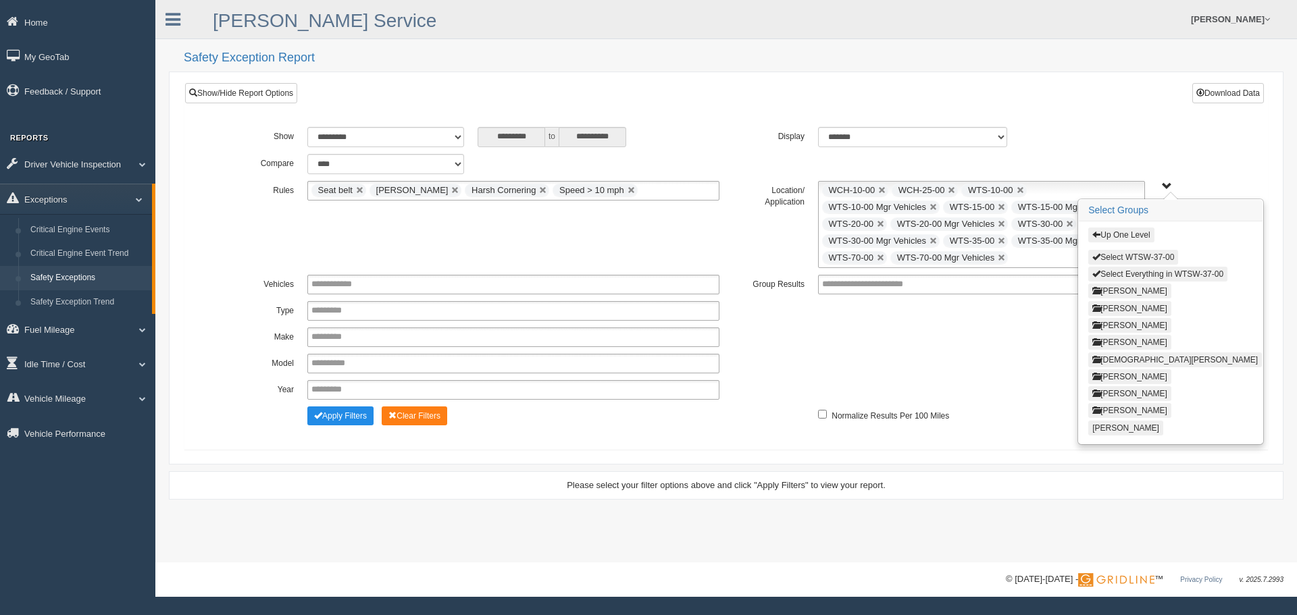
click at [1145, 255] on button "Select WTSW-37-00" at bounding box center [1133, 257] width 90 height 15
click at [1142, 232] on button "Up One Level" at bounding box center [1121, 235] width 66 height 15
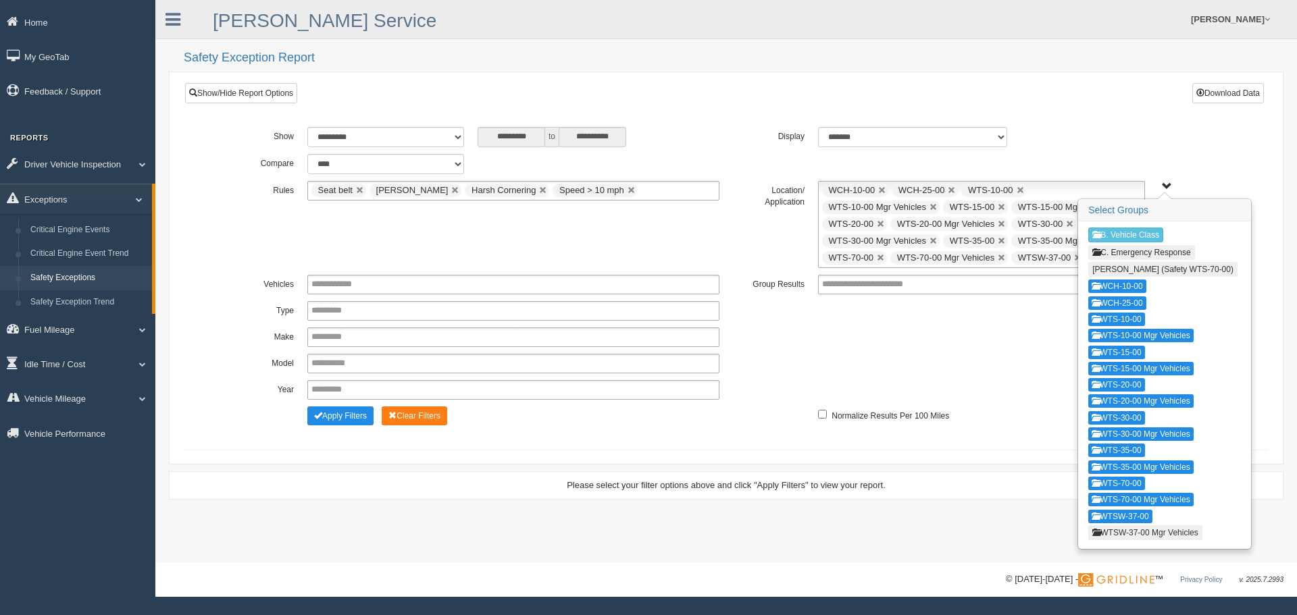
click at [1129, 532] on button "WTSW-37-00 Mgr Vehicles" at bounding box center [1145, 533] width 114 height 15
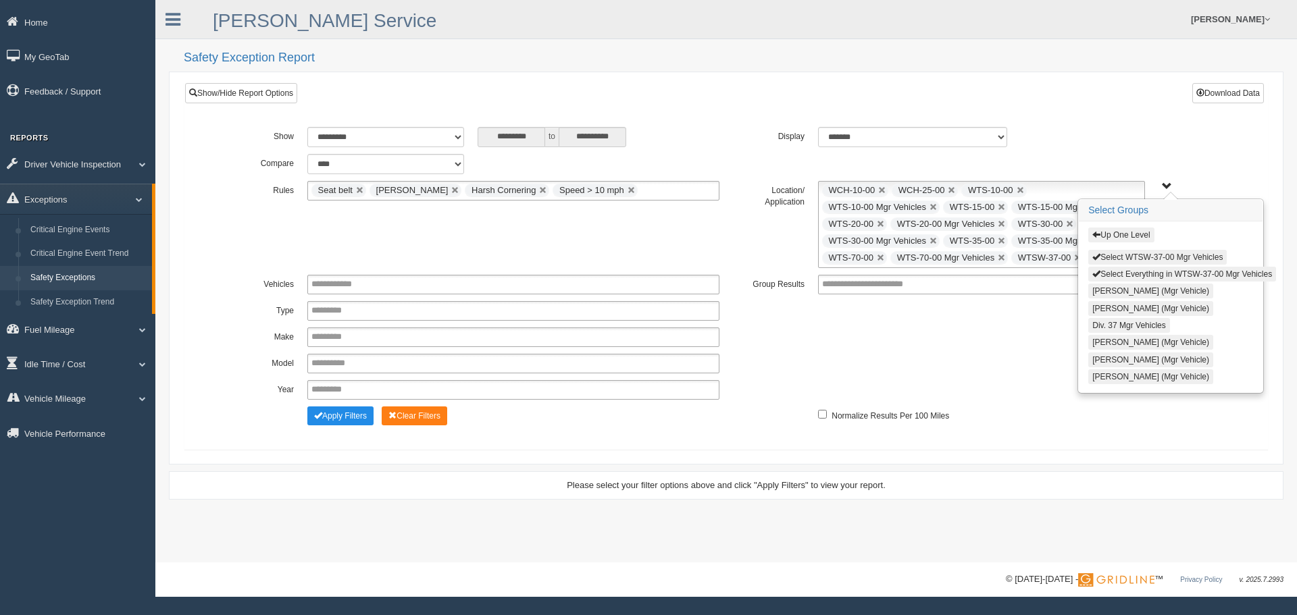
click at [1137, 255] on button "Select WTSW-37-00 Mgr Vehicles" at bounding box center [1157, 257] width 138 height 15
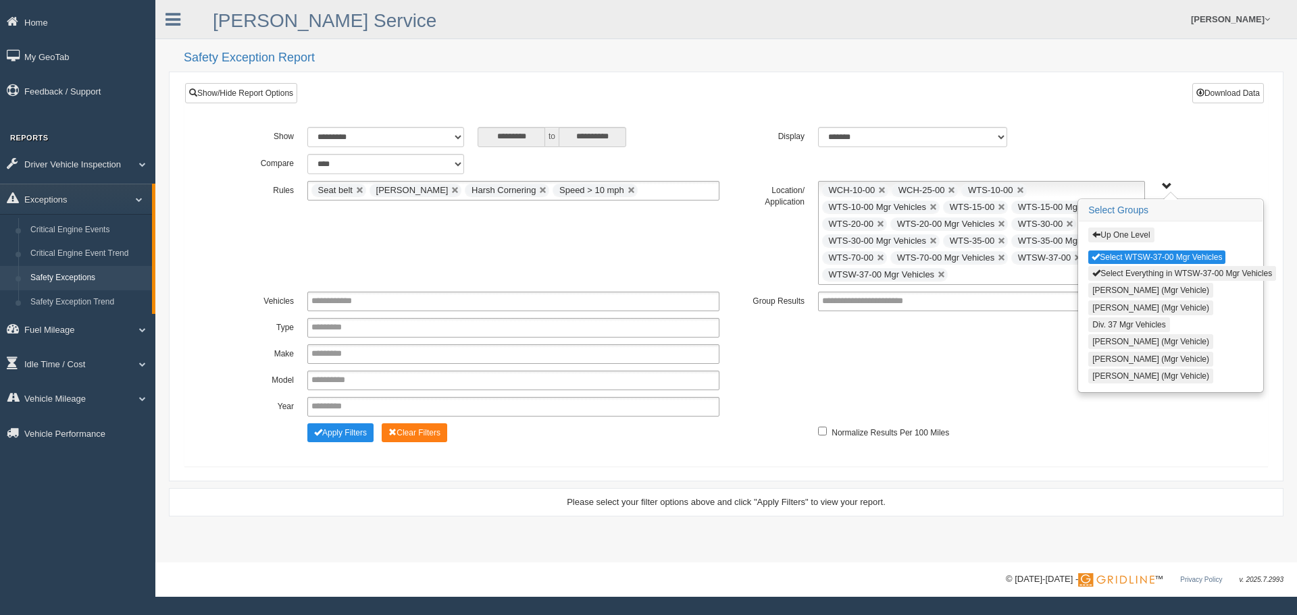
click at [1138, 234] on button "Up One Level" at bounding box center [1121, 235] width 66 height 15
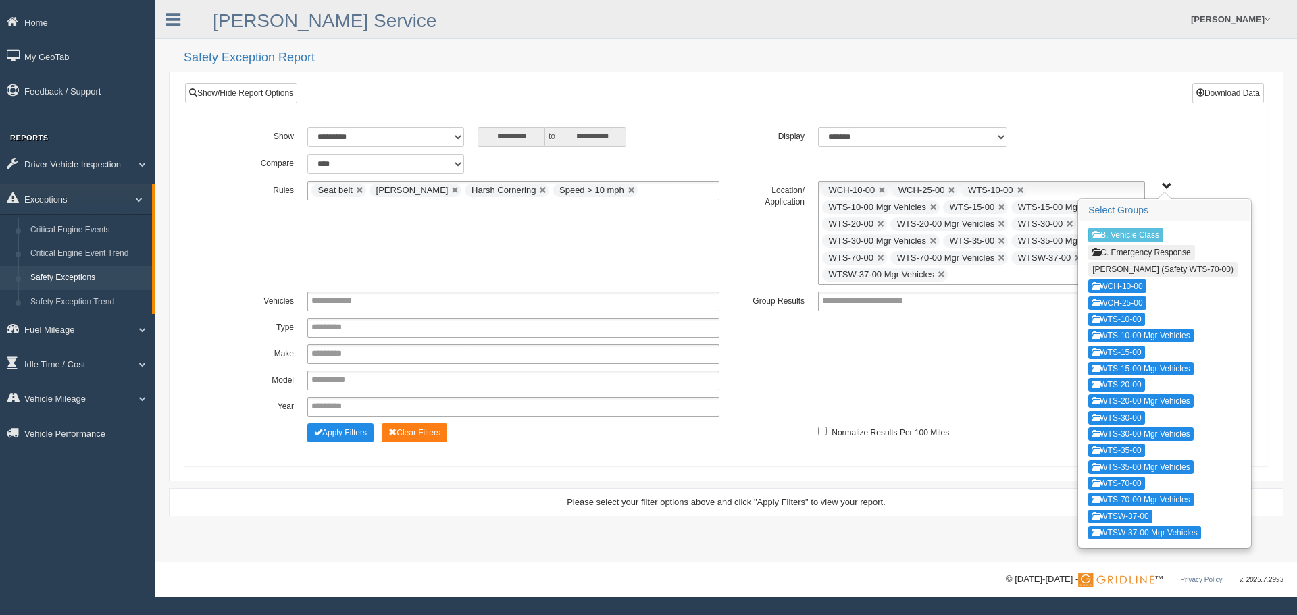
click at [542, 248] on div "**********" at bounding box center [725, 233] width 1021 height 104
click at [349, 434] on button "Apply Filters" at bounding box center [340, 433] width 66 height 19
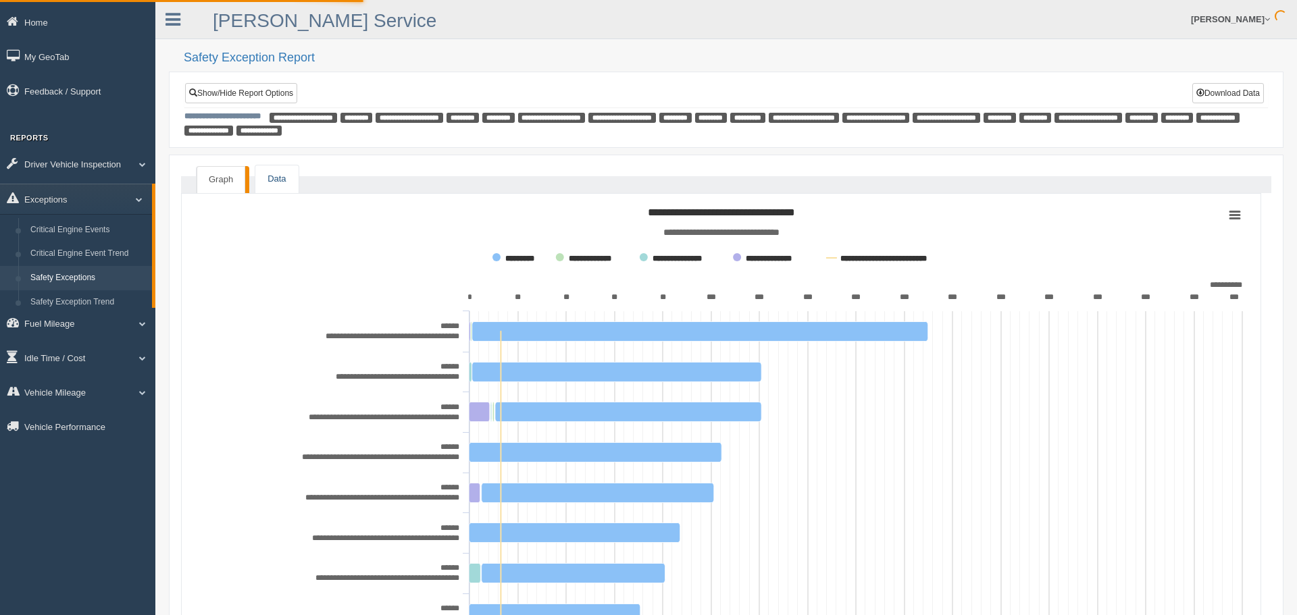
click at [277, 180] on link "Data" at bounding box center [276, 179] width 43 height 28
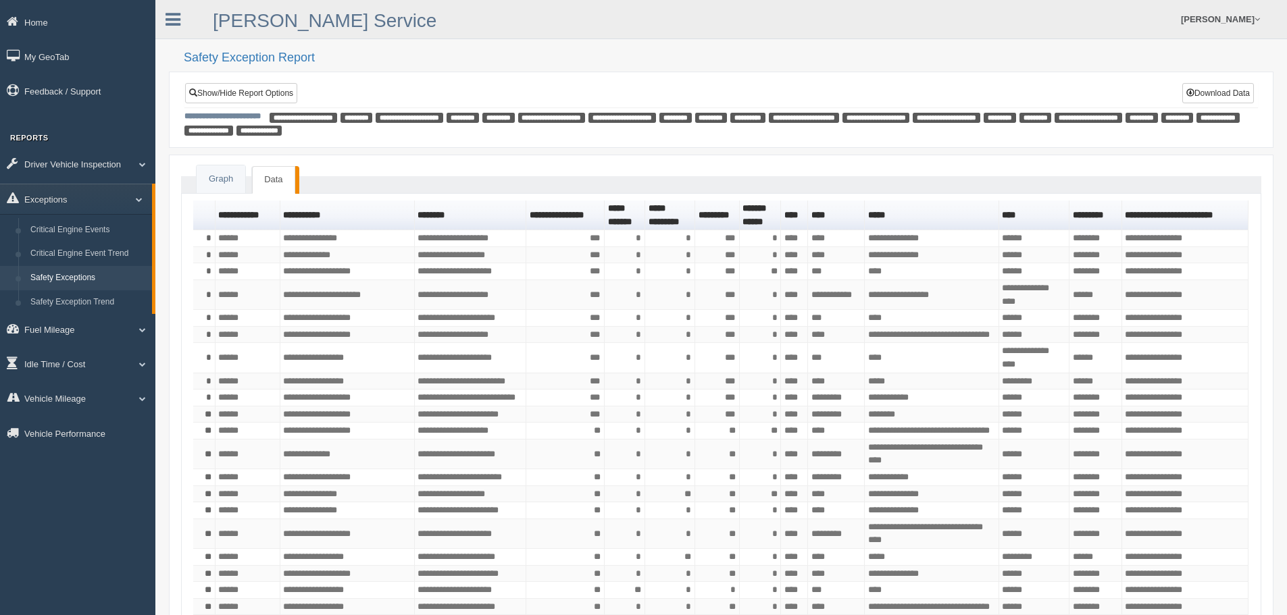
click at [273, 177] on link "Data" at bounding box center [273, 180] width 43 height 28
click at [1200, 86] on button "Download Data" at bounding box center [1218, 93] width 72 height 20
